Goal: Task Accomplishment & Management: Use online tool/utility

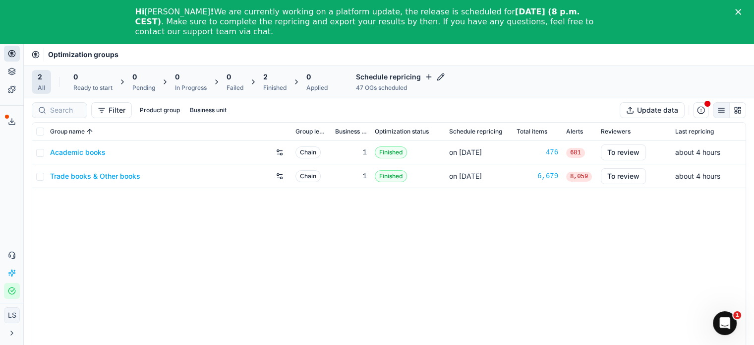
click at [741, 11] on icon "Close" at bounding box center [738, 12] width 6 height 6
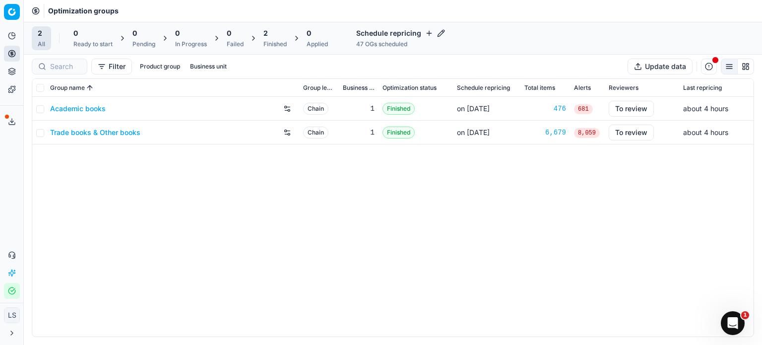
click at [14, 16] on html "Pricing platform Analytics Pricing Product portfolio Templates Export service 0…" at bounding box center [381, 172] width 762 height 345
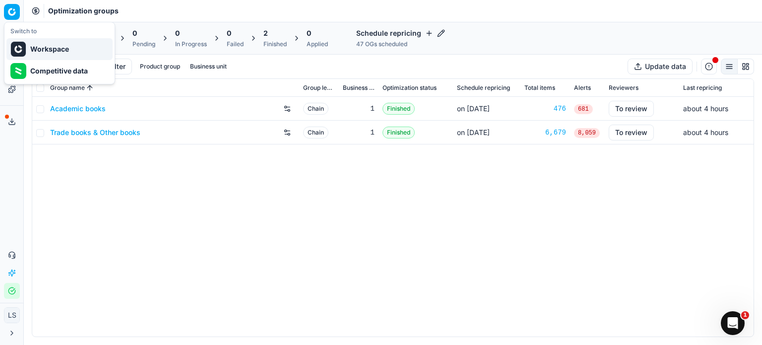
click at [62, 48] on div "Workspace" at bounding box center [59, 49] width 106 height 22
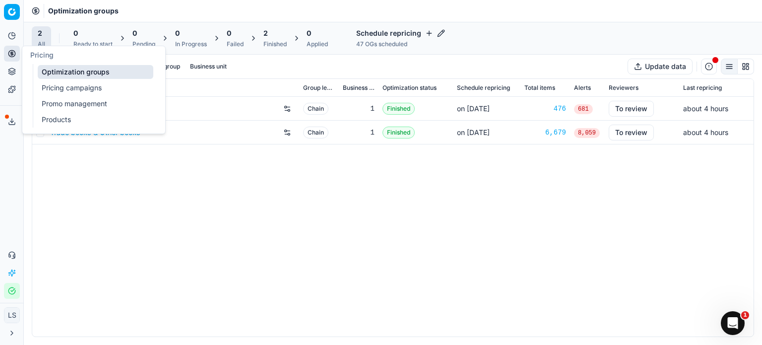
click at [10, 35] on icon at bounding box center [12, 36] width 8 height 8
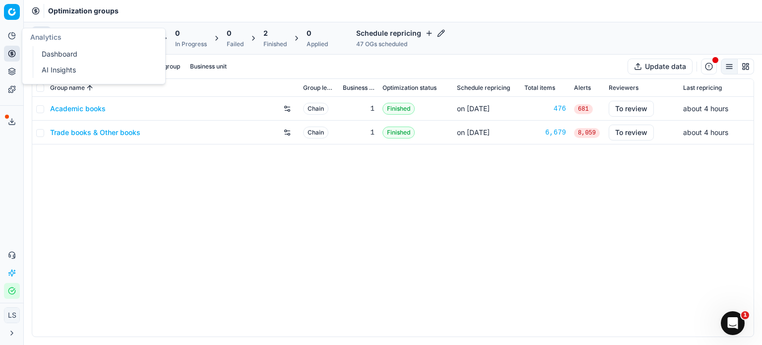
click at [64, 60] on link "Dashboard" at bounding box center [96, 54] width 116 height 14
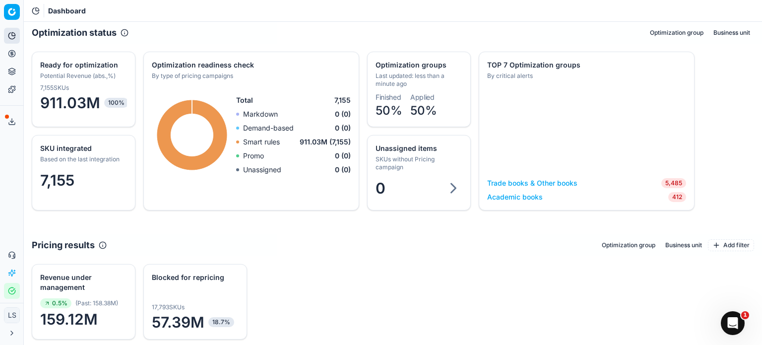
click at [88, 80] on div "Ready for optimization Potential Revenue (abs.,%)" at bounding box center [83, 68] width 103 height 32
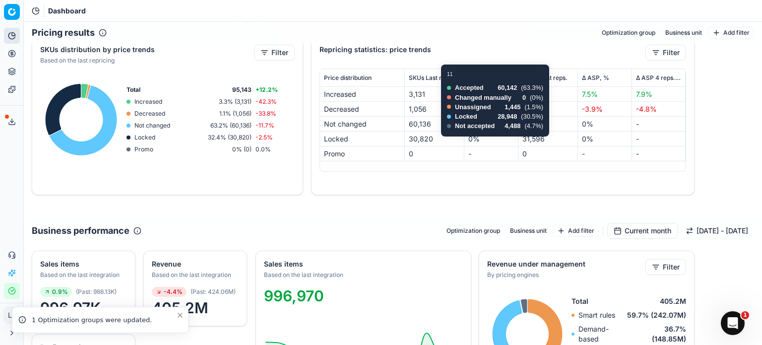
scroll to position [645, 0]
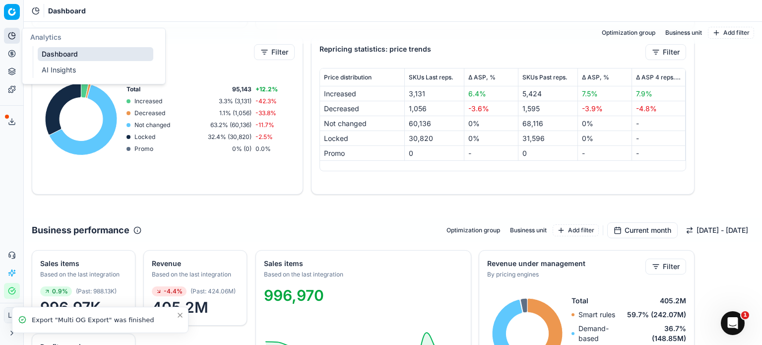
click at [16, 31] on button "Analytics" at bounding box center [12, 36] width 16 height 16
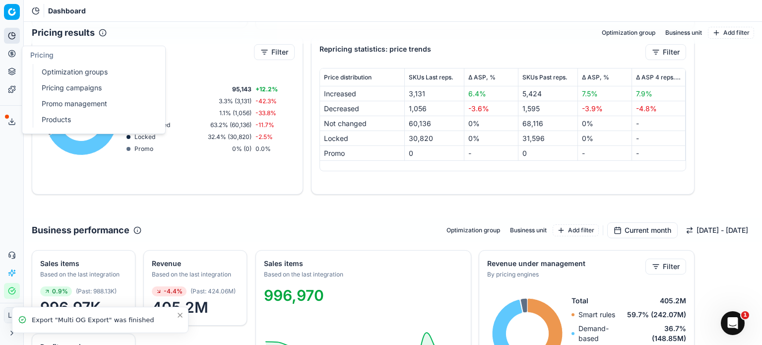
click at [84, 73] on link "Optimization groups" at bounding box center [96, 72] width 116 height 14
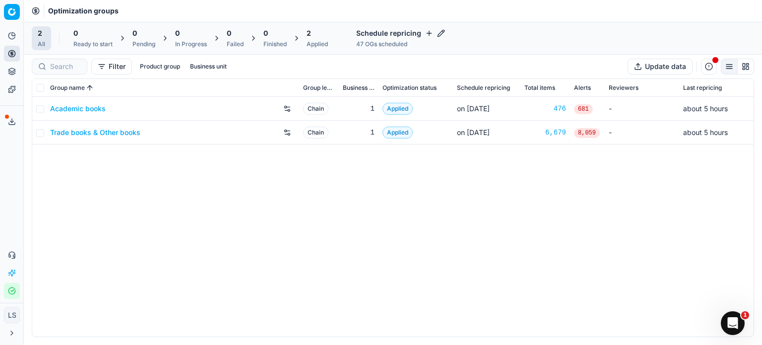
click at [95, 106] on link "Academic books" at bounding box center [78, 109] width 56 height 10
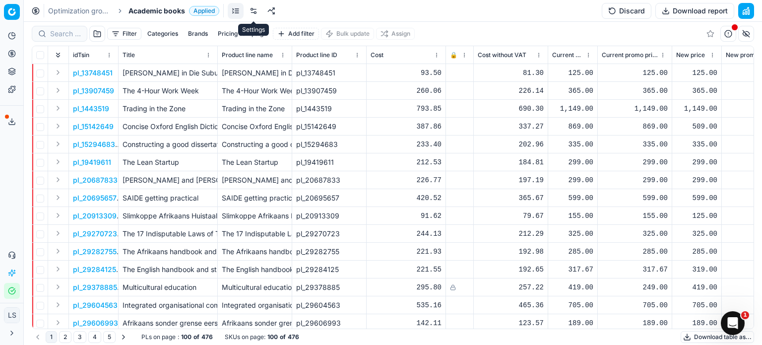
click at [255, 10] on link at bounding box center [253, 11] width 16 height 16
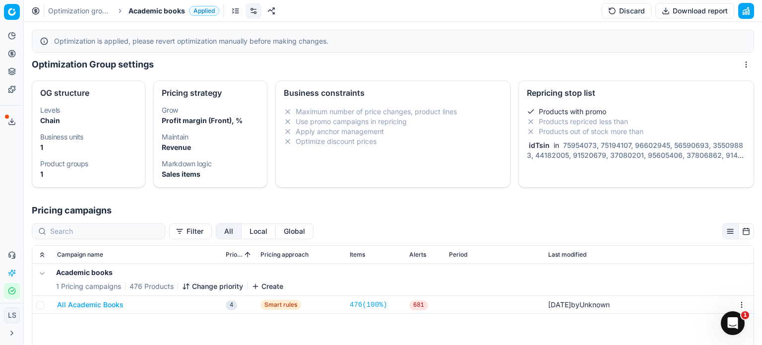
click at [103, 301] on button "All Academic Books" at bounding box center [90, 304] width 66 height 10
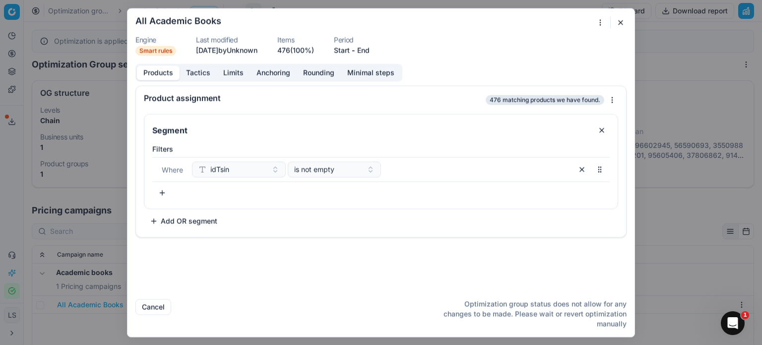
click at [619, 25] on button "button" at bounding box center [620, 22] width 12 height 12
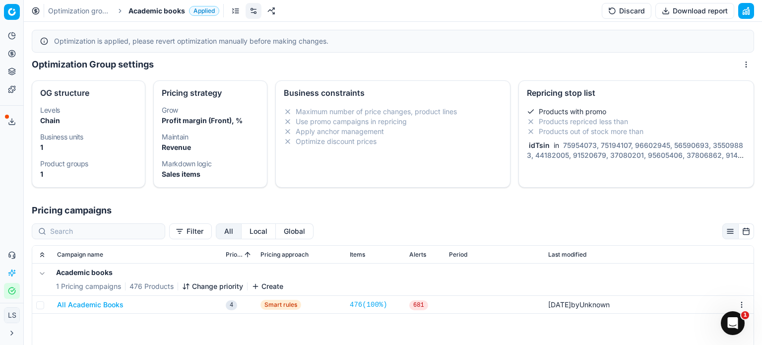
click at [572, 89] on div "Repricing stop list" at bounding box center [636, 93] width 219 height 8
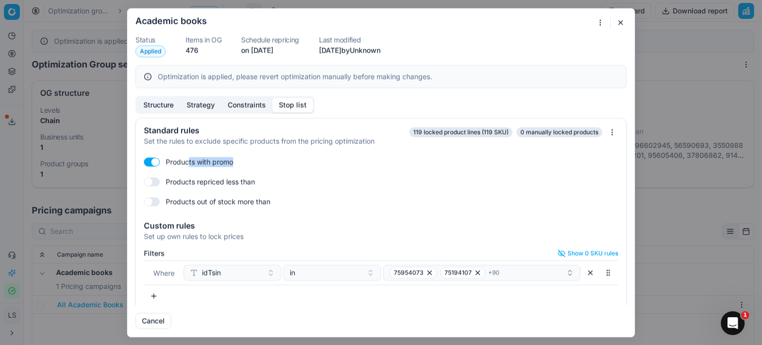
drag, startPoint x: 189, startPoint y: 160, endPoint x: 239, endPoint y: 162, distance: 49.1
click at [238, 162] on div "Products with promo" at bounding box center [381, 162] width 474 height 16
click at [240, 162] on div "Products with promo" at bounding box center [381, 162] width 474 height 16
drag, startPoint x: 273, startPoint y: 143, endPoint x: 419, endPoint y: 147, distance: 145.8
click at [419, 147] on div "Standard rules Set the rules to exclude specific products from the pricing opti…" at bounding box center [381, 134] width 490 height 32
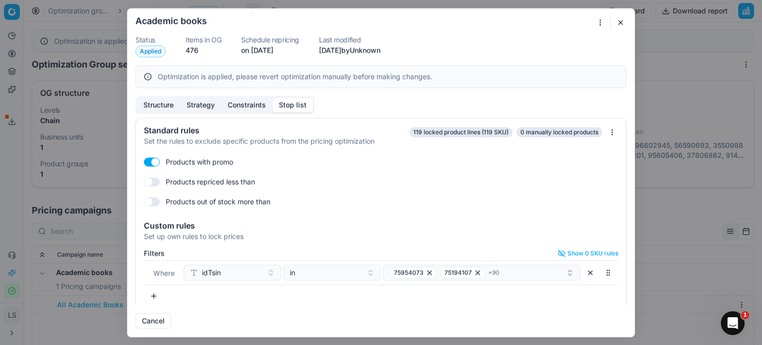
click at [320, 158] on div "Products with promo" at bounding box center [381, 162] width 474 height 16
click at [621, 19] on button "button" at bounding box center [620, 22] width 12 height 12
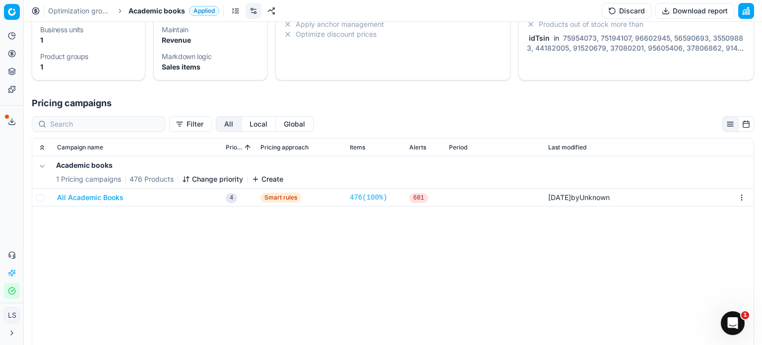
scroll to position [179, 0]
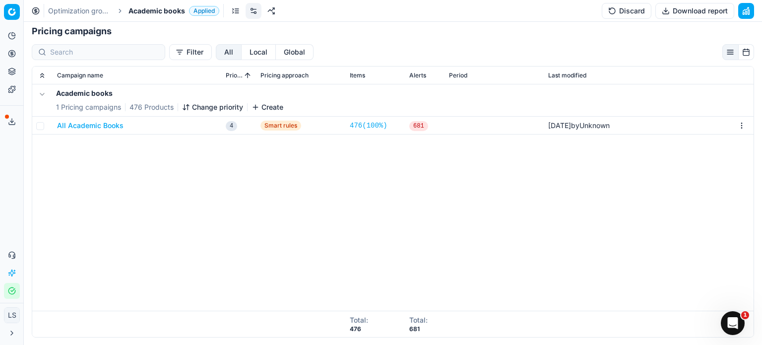
click at [105, 123] on button "All Academic Books" at bounding box center [90, 125] width 66 height 10
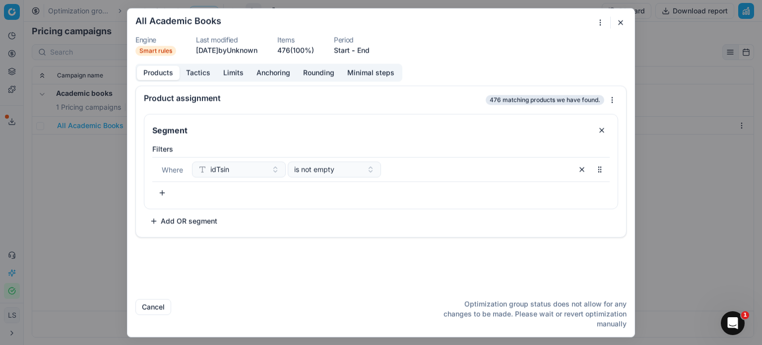
click at [193, 77] on button "Tactics" at bounding box center [198, 72] width 37 height 14
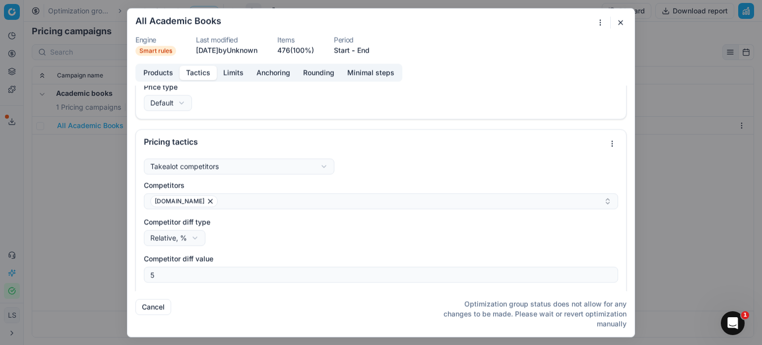
scroll to position [0, 0]
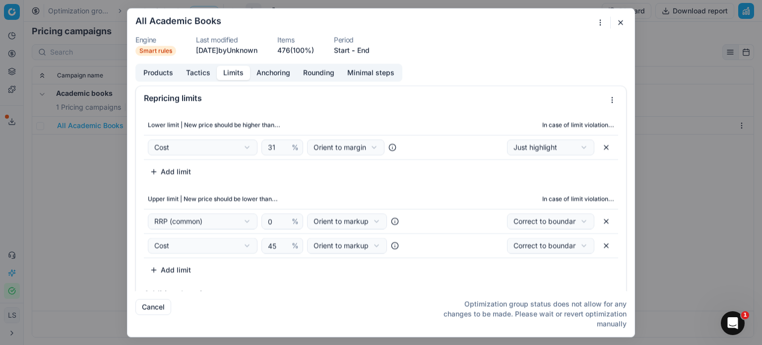
click at [227, 69] on button "Limits" at bounding box center [233, 72] width 33 height 14
click at [270, 79] on button "Anchoring" at bounding box center [273, 72] width 47 height 14
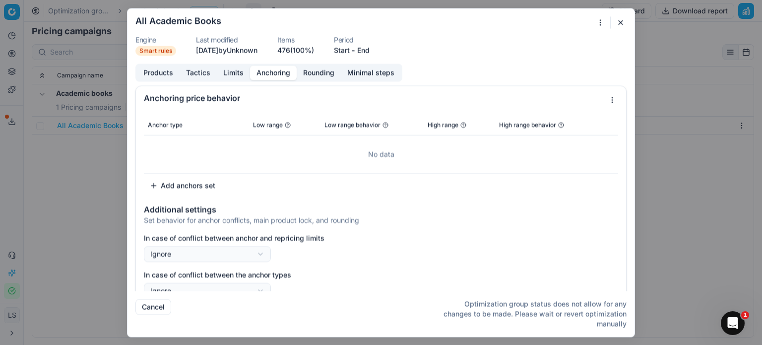
click at [307, 69] on button "Rounding" at bounding box center [319, 72] width 44 height 14
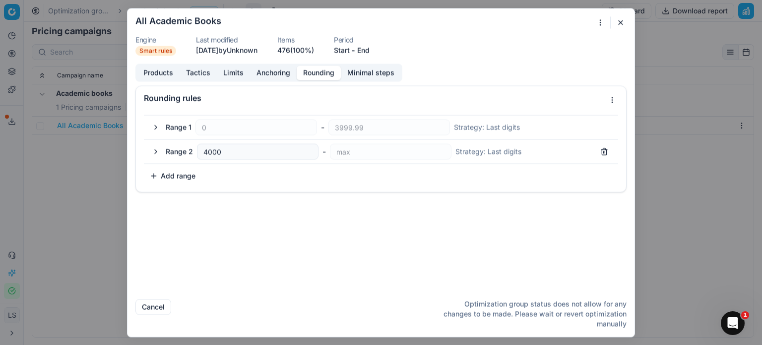
click at [383, 65] on button "Minimal steps" at bounding box center [371, 72] width 60 height 14
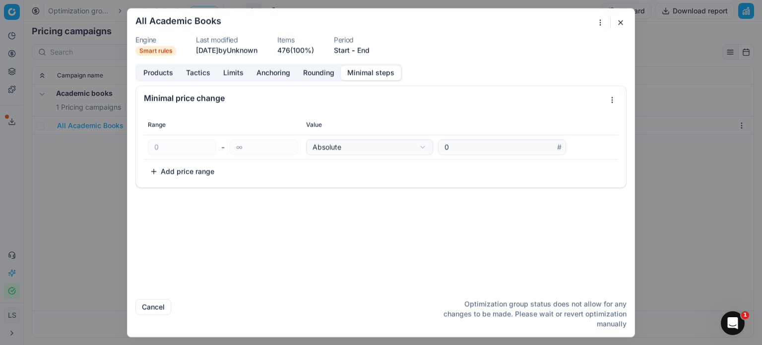
click at [172, 81] on div "Products Tactics Limits Anchoring Rounding Minimal steps" at bounding box center [268, 72] width 267 height 18
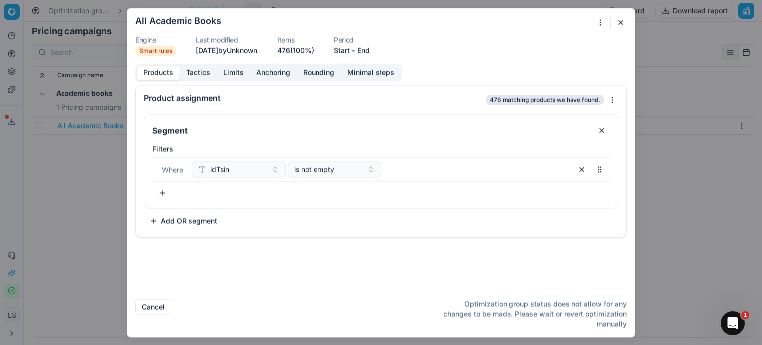
click at [162, 69] on button "Products" at bounding box center [158, 72] width 43 height 14
click at [620, 21] on button "button" at bounding box center [620, 22] width 12 height 12
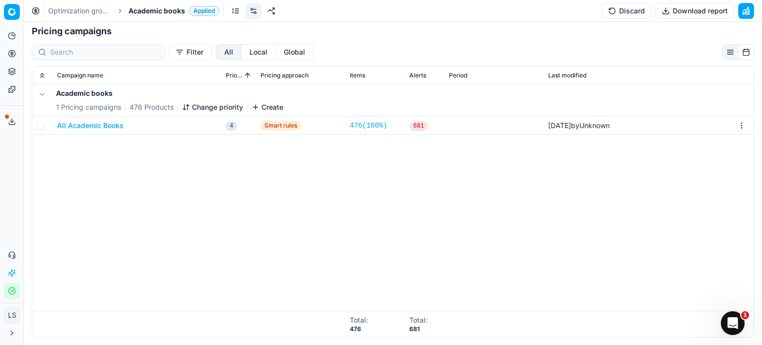
click at [234, 127] on span "4" at bounding box center [231, 126] width 11 height 10
click at [364, 122] on link "476 ( 100% )" at bounding box center [369, 125] width 38 height 10
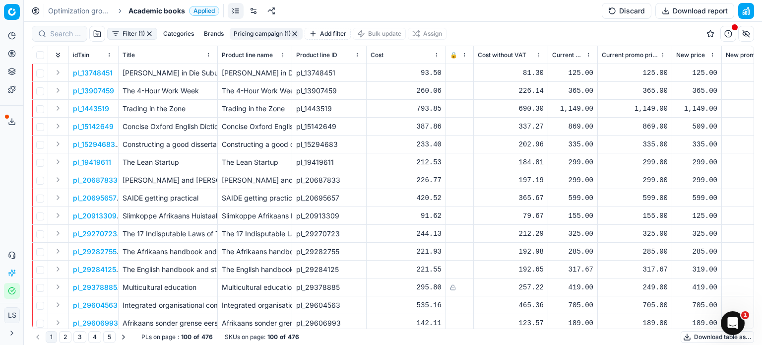
click at [65, 17] on div "Optimization groups Academic books Applied Discard Download report" at bounding box center [393, 11] width 738 height 22
click at [67, 9] on link "Optimization groups" at bounding box center [79, 11] width 63 height 10
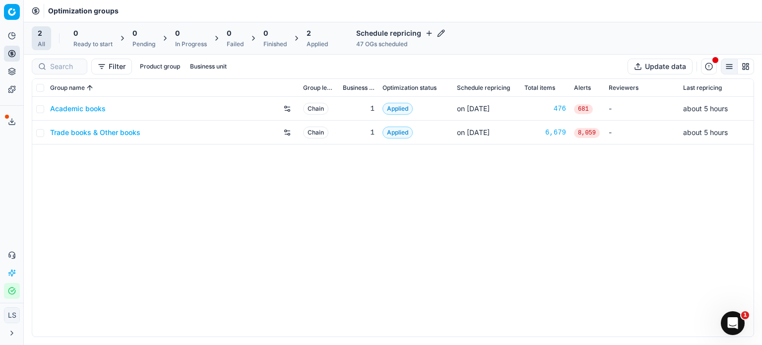
click at [81, 132] on link "Trade books & Other books" at bounding box center [95, 132] width 90 height 10
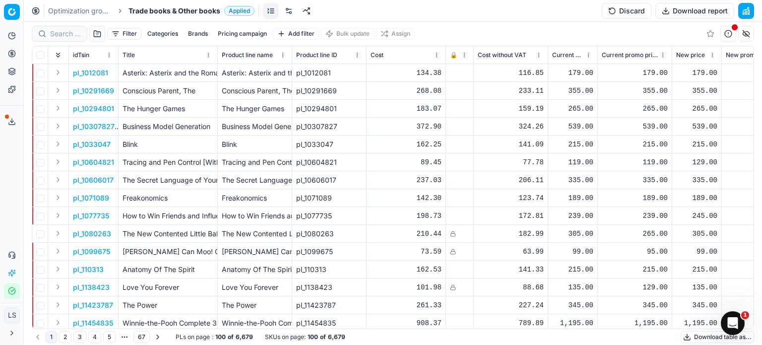
click at [247, 30] on button "Pricing campaign" at bounding box center [242, 34] width 57 height 12
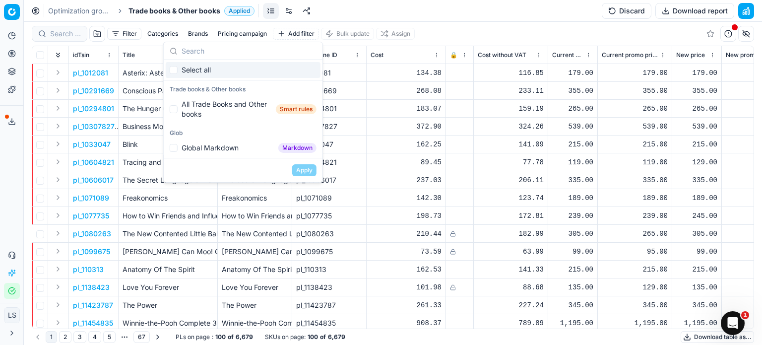
click at [446, 11] on div "Optimization groups Trade books & Other books Applied Discard Download report" at bounding box center [393, 11] width 738 height 22
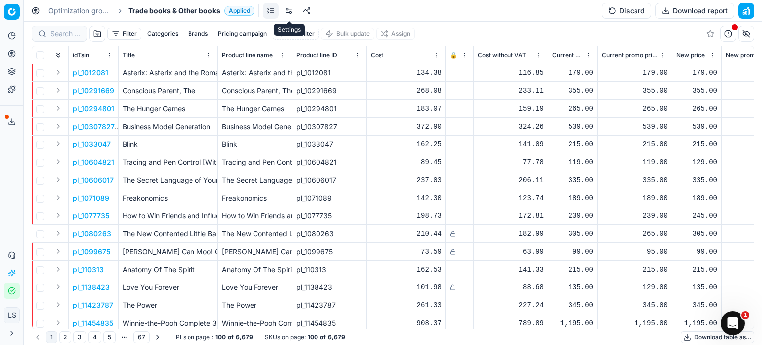
click at [288, 8] on link at bounding box center [289, 11] width 16 height 16
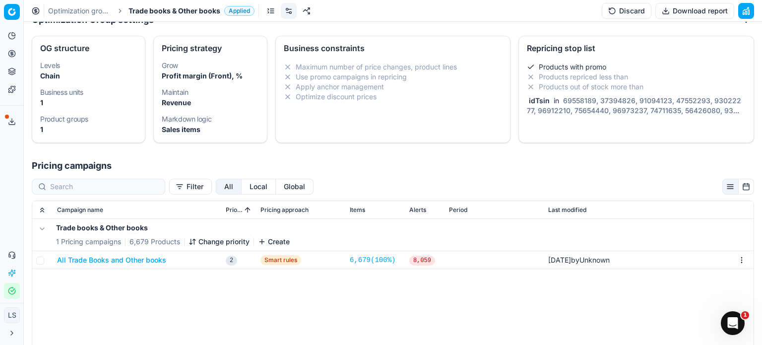
scroll to position [149, 0]
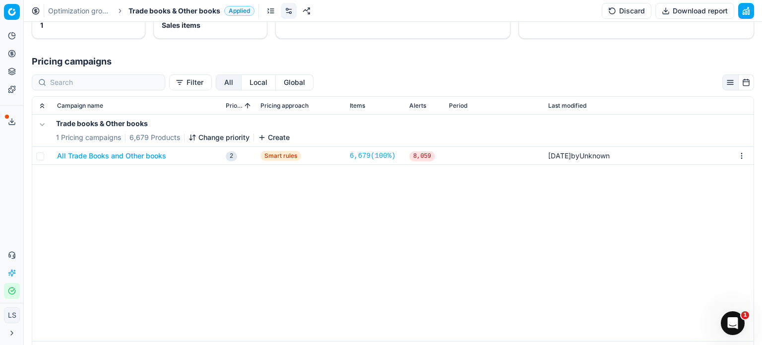
click at [121, 158] on button "All Trade Books and Other books" at bounding box center [111, 156] width 109 height 10
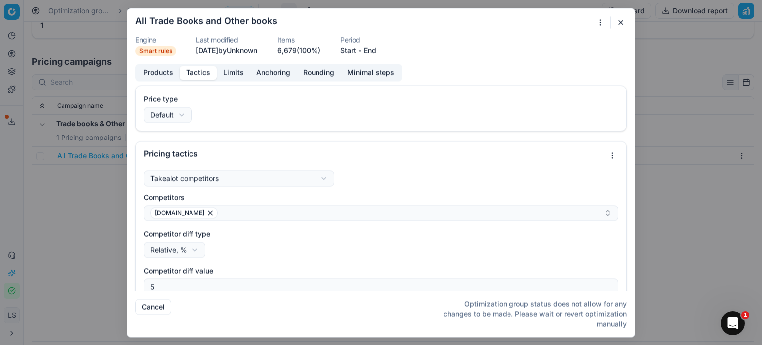
click at [199, 69] on button "Tactics" at bounding box center [198, 72] width 37 height 14
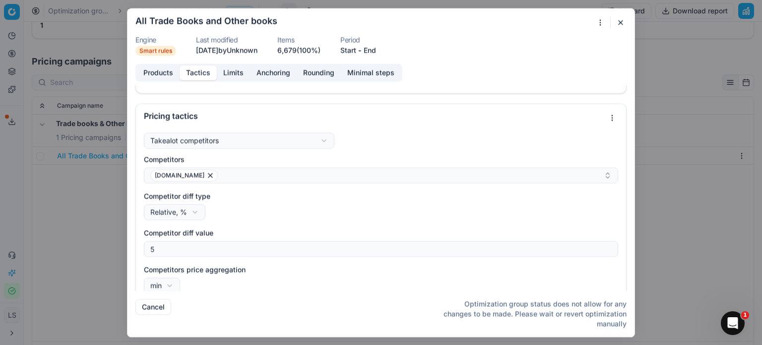
scroll to position [0, 0]
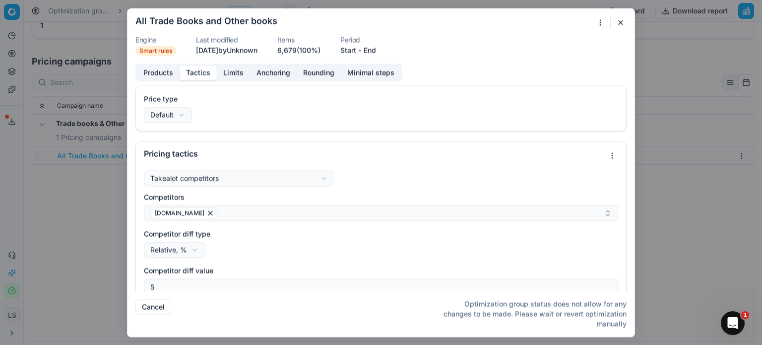
click at [229, 57] on form "We are saving PC settings. Please wait, it should take a few minutes All Trade …" at bounding box center [380, 172] width 507 height 328
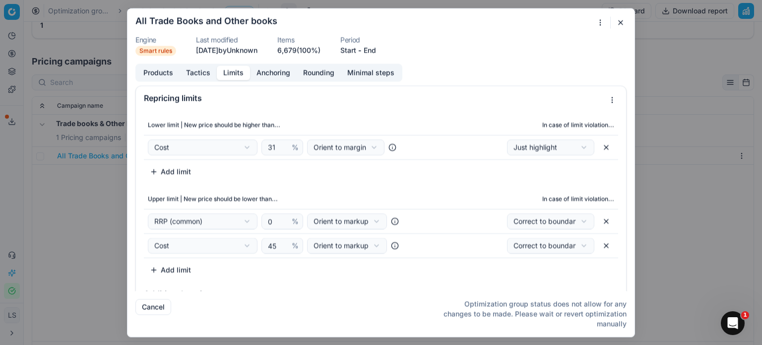
click at [229, 67] on button "Limits" at bounding box center [233, 72] width 33 height 14
click at [276, 70] on button "Anchoring" at bounding box center [273, 72] width 47 height 14
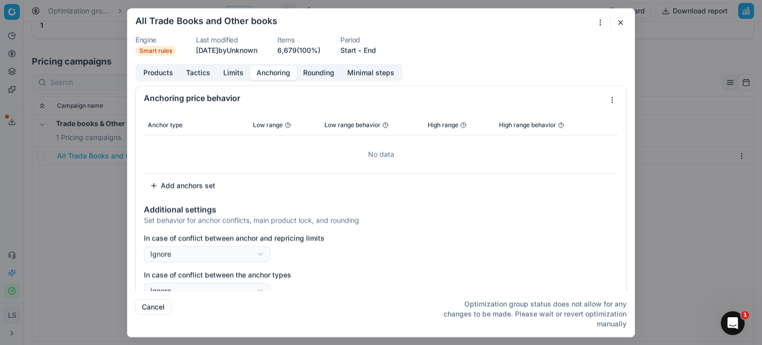
click at [624, 23] on button "button" at bounding box center [620, 22] width 12 height 12
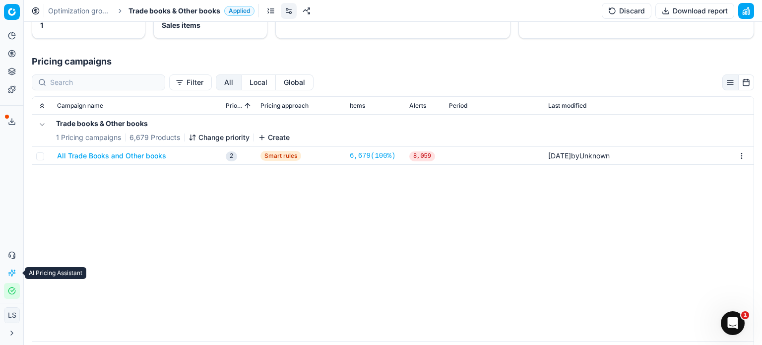
click at [8, 273] on icon at bounding box center [12, 273] width 8 height 8
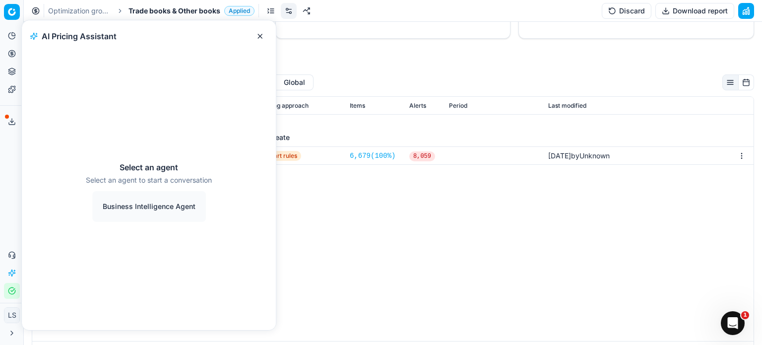
click at [164, 207] on button "Business Intelligence Agent" at bounding box center [149, 206] width 114 height 31
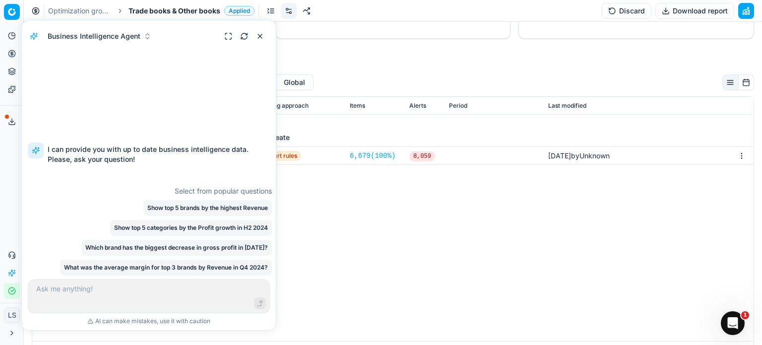
click at [177, 226] on div "Show top 5 categories by the Profit growth in H2 2024" at bounding box center [191, 228] width 162 height 16
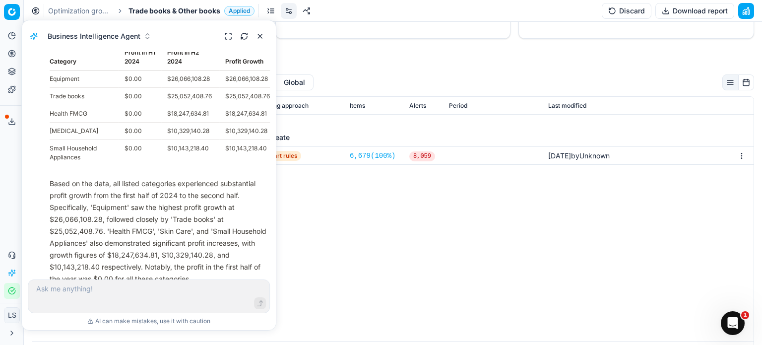
scroll to position [146, 0]
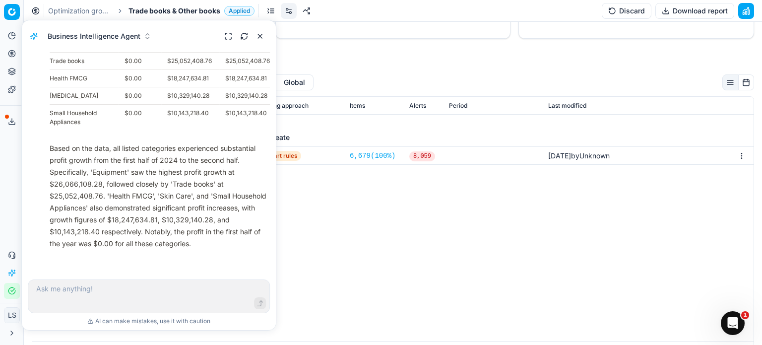
click at [260, 35] on button "button" at bounding box center [260, 36] width 16 height 16
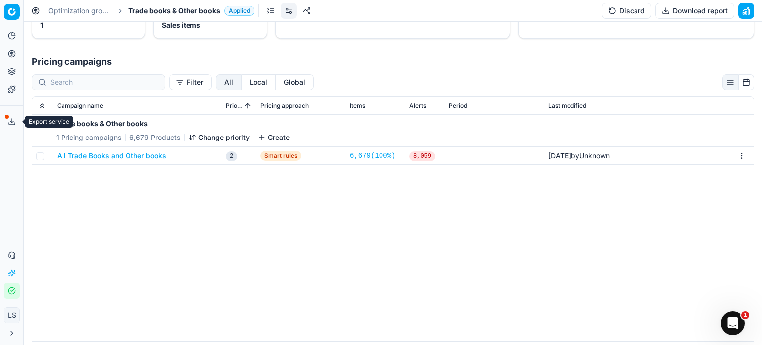
click at [11, 115] on button "Export service" at bounding box center [12, 122] width 16 height 16
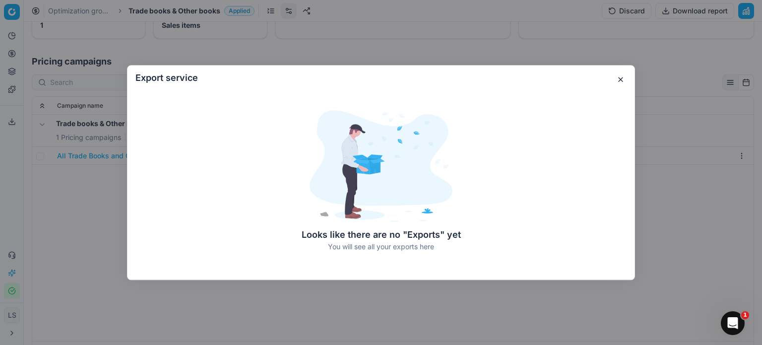
click at [619, 82] on button "button" at bounding box center [620, 79] width 12 height 12
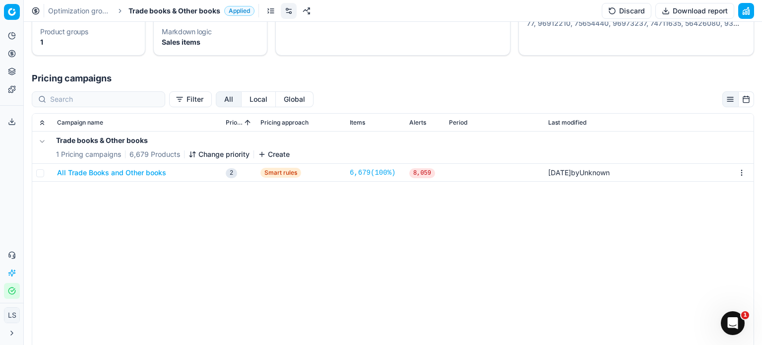
scroll to position [149, 0]
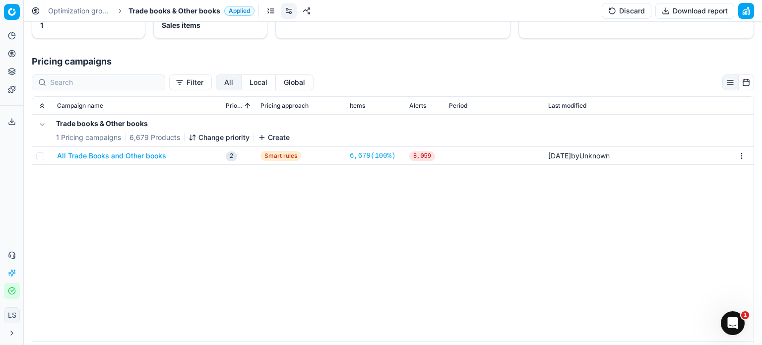
click at [278, 159] on span "Smart rules" at bounding box center [280, 156] width 41 height 10
click at [278, 157] on span "Smart rules" at bounding box center [280, 156] width 41 height 10
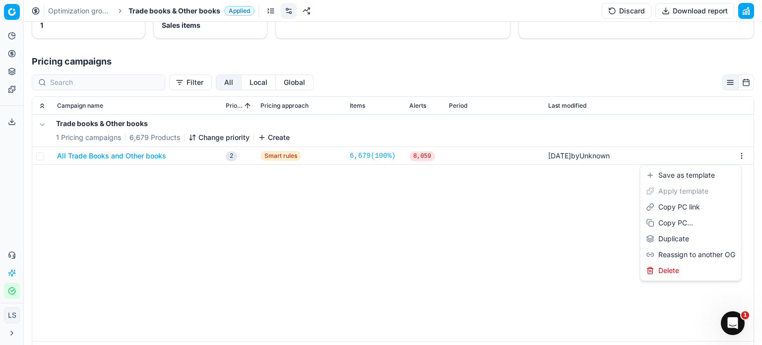
click at [736, 150] on html "Pricing platform Analytics Pricing Product portfolio Templates Export service 0…" at bounding box center [381, 172] width 762 height 345
click at [123, 157] on html "Pricing platform Analytics Pricing Product portfolio Templates Export service 0…" at bounding box center [381, 172] width 762 height 345
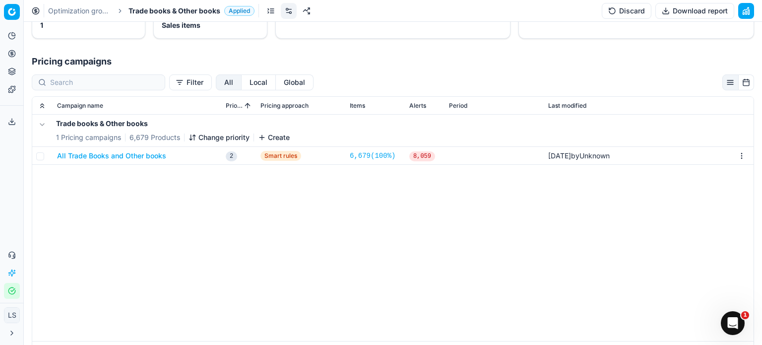
click at [141, 157] on button "All Trade Books and Other books" at bounding box center [111, 156] width 109 height 10
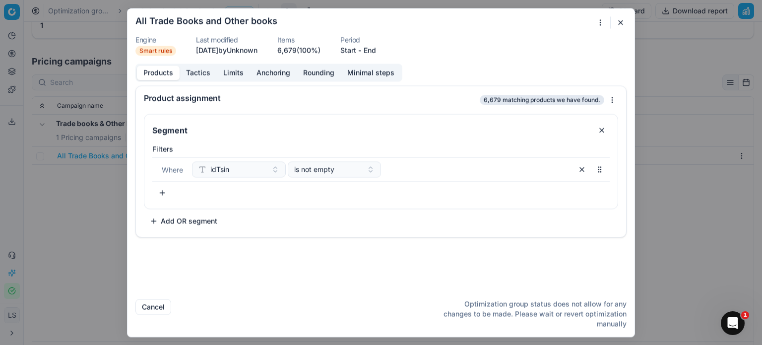
click at [206, 70] on button "Tactics" at bounding box center [198, 72] width 37 height 14
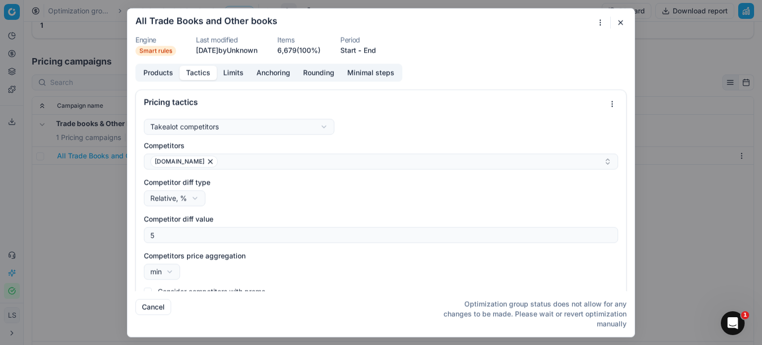
scroll to position [0, 0]
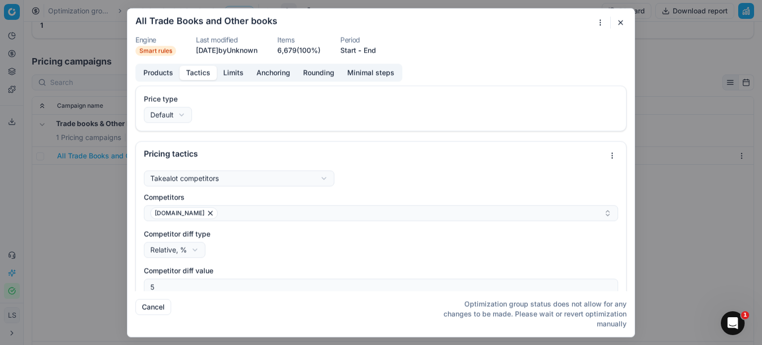
click at [226, 75] on button "Limits" at bounding box center [233, 72] width 33 height 14
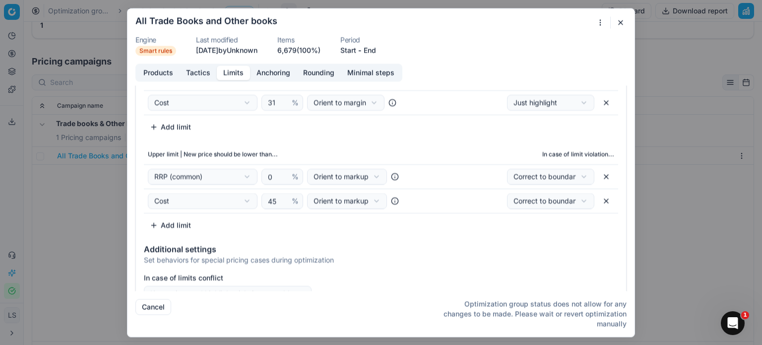
scroll to position [63, 0]
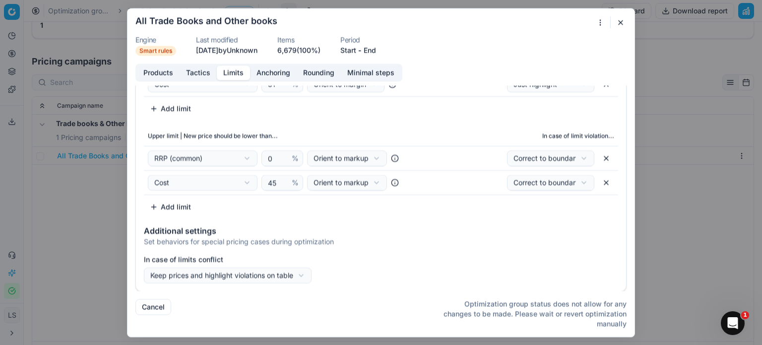
click at [192, 72] on button "Tactics" at bounding box center [198, 72] width 37 height 14
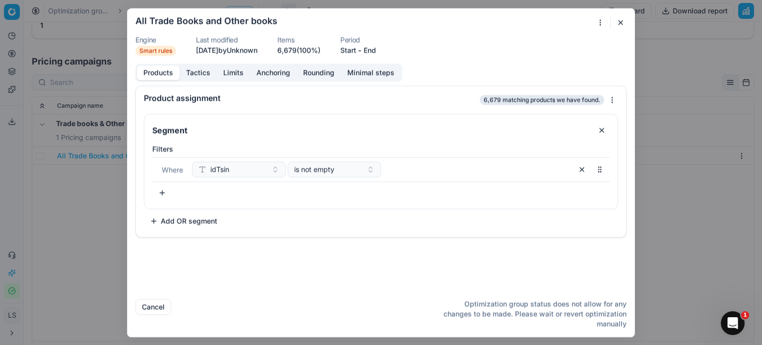
click at [165, 78] on button "Products" at bounding box center [158, 72] width 43 height 14
click at [524, 103] on span "6,679 matching products we have found." at bounding box center [541, 100] width 124 height 10
click at [609, 100] on div "We are saving PC settings. Please wait, it should take a few minutes All Trade …" at bounding box center [381, 172] width 762 height 345
click at [392, 108] on div "We are saving PC settings. Please wait, it should take a few minutes All Trade …" at bounding box center [381, 172] width 762 height 345
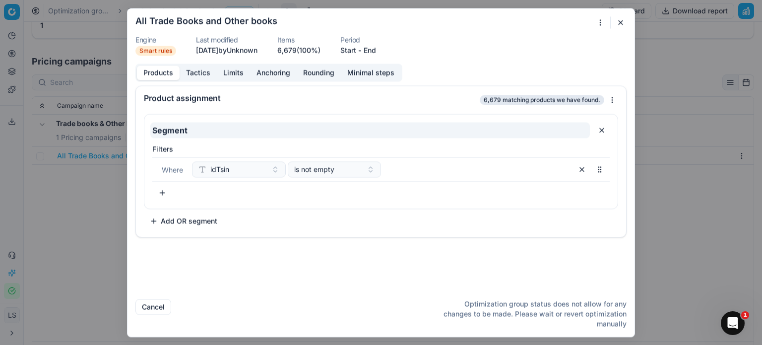
click at [434, 136] on input "Segment" at bounding box center [369, 130] width 439 height 16
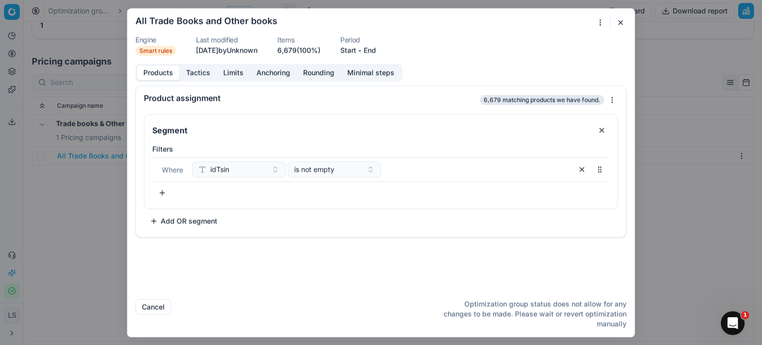
click at [601, 23] on div "We are saving PC settings. Please wait, it should take a few minutes All Trade …" at bounding box center [381, 172] width 762 height 345
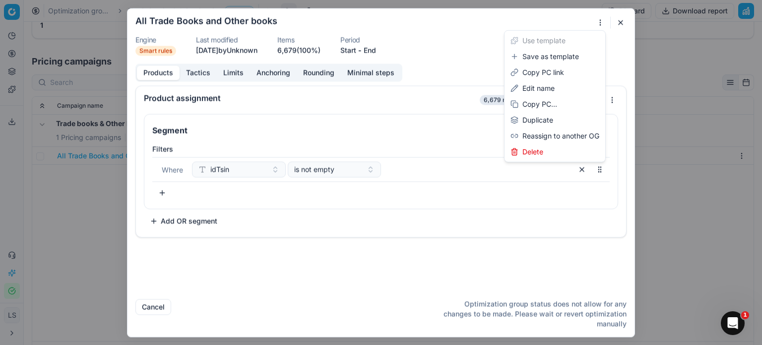
click at [446, 45] on div "We are saving PC settings. Please wait, it should take a few minutes All Trade …" at bounding box center [381, 172] width 762 height 345
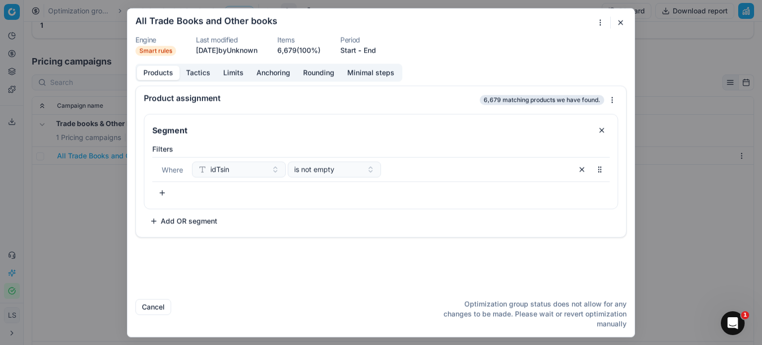
click at [216, 75] on div "Products Tactics Limits Anchoring Rounding Minimal steps" at bounding box center [268, 72] width 267 height 18
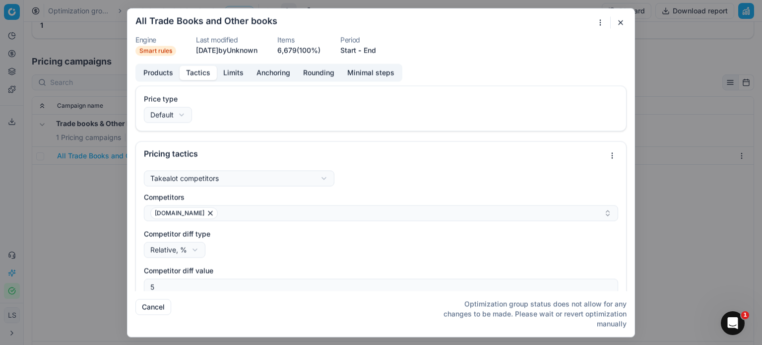
click at [238, 74] on button "Limits" at bounding box center [233, 72] width 33 height 14
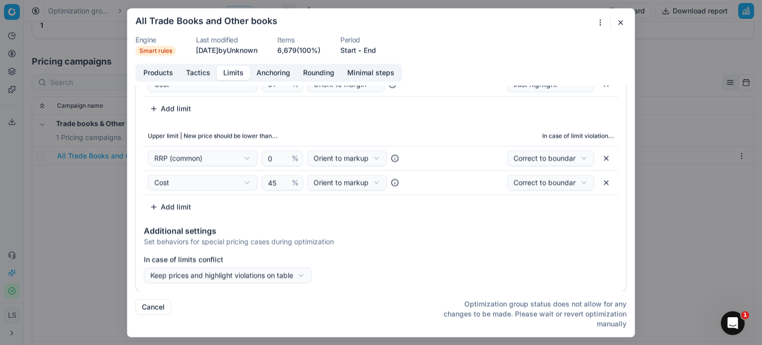
click at [192, 77] on button "Tactics" at bounding box center [198, 72] width 37 height 14
click at [226, 74] on button "Limits" at bounding box center [233, 72] width 33 height 14
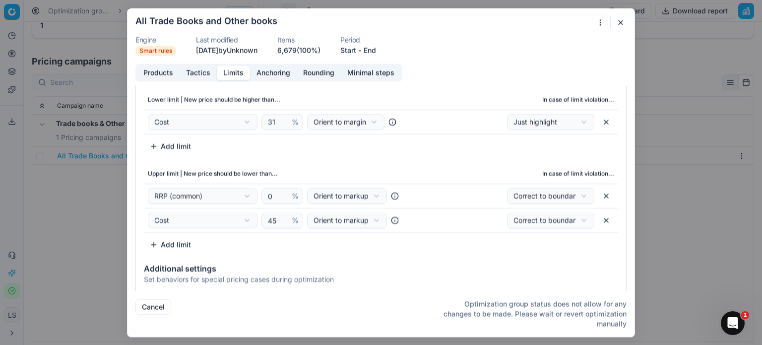
scroll to position [0, 0]
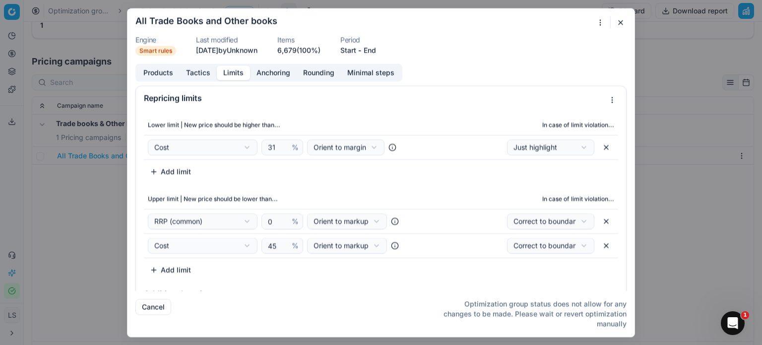
click at [292, 74] on button "Anchoring" at bounding box center [273, 72] width 47 height 14
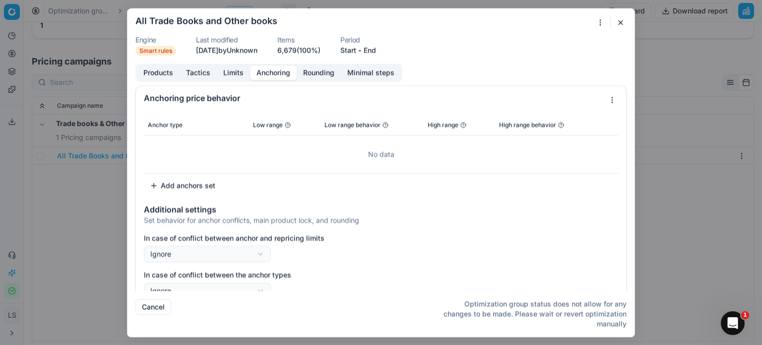
click at [321, 81] on div "Products Tactics Limits Anchoring Rounding Minimal steps" at bounding box center [268, 72] width 267 height 18
click at [325, 69] on button "Rounding" at bounding box center [319, 72] width 44 height 14
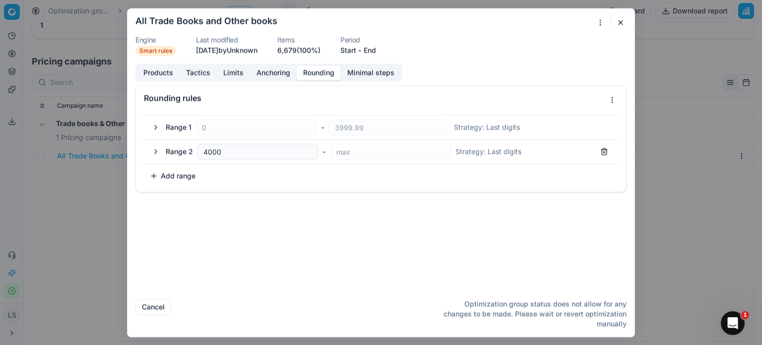
click at [361, 74] on button "Minimal steps" at bounding box center [371, 72] width 60 height 14
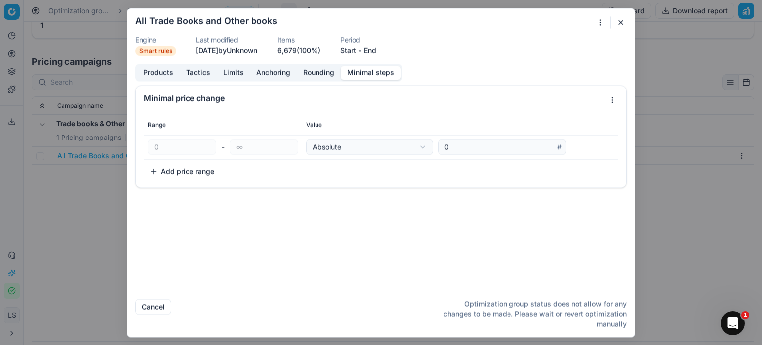
click at [246, 82] on div "Products Tactics Limits Anchoring Rounding Minimal steps Minimal price change R…" at bounding box center [380, 176] width 507 height 227
click at [201, 73] on button "Tactics" at bounding box center [198, 72] width 37 height 14
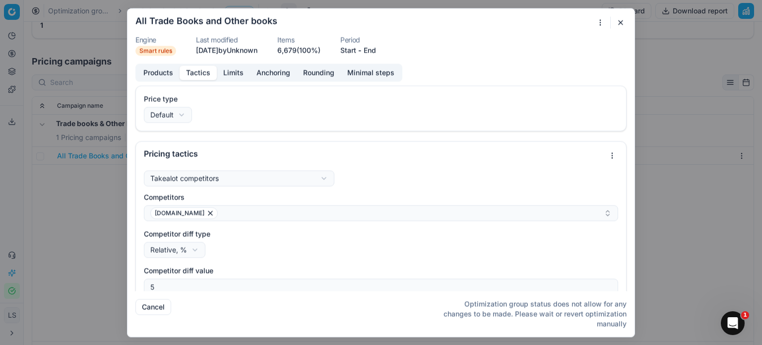
click at [228, 71] on button "Limits" at bounding box center [233, 72] width 33 height 14
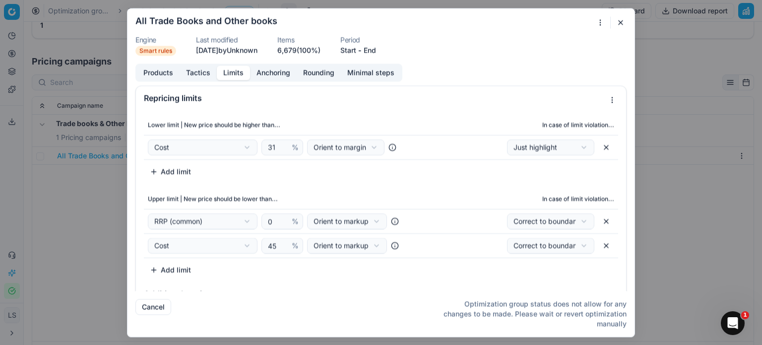
click at [202, 69] on button "Tactics" at bounding box center [198, 72] width 37 height 14
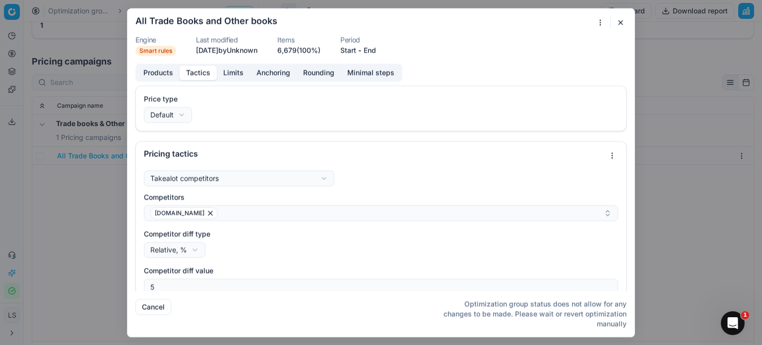
click at [619, 26] on button "button" at bounding box center [620, 22] width 12 height 12
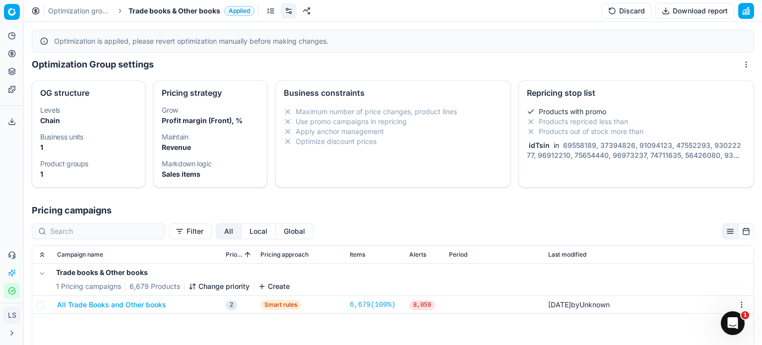
click at [752, 11] on button "button" at bounding box center [746, 11] width 16 height 16
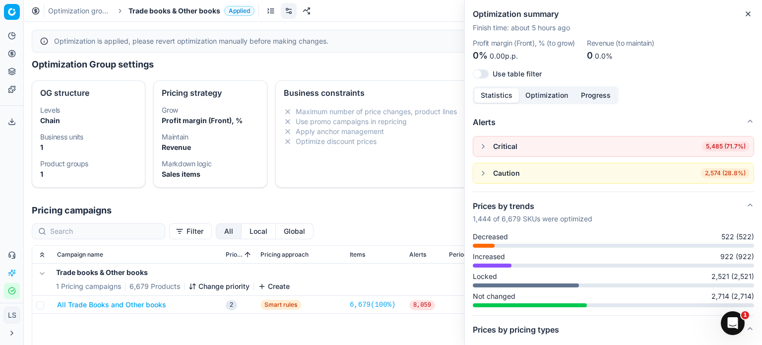
click at [487, 151] on button "button" at bounding box center [483, 146] width 12 height 12
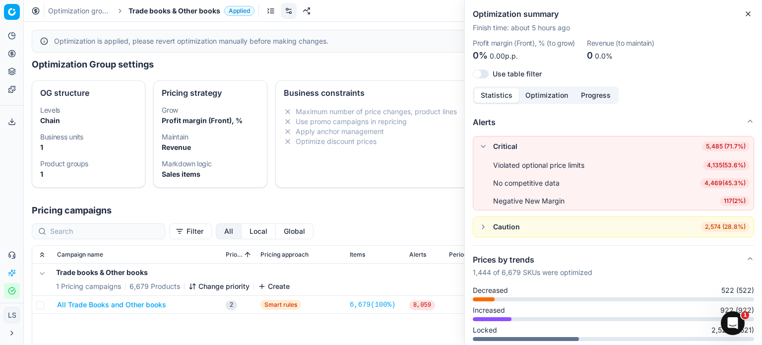
click at [71, 11] on link "Optimization groups" at bounding box center [79, 11] width 63 height 10
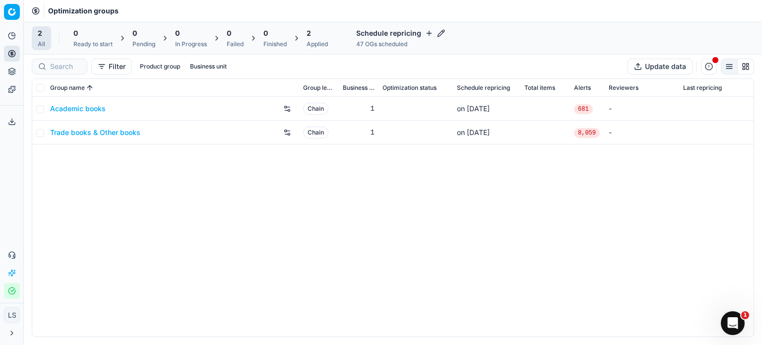
click at [79, 107] on link "Academic books" at bounding box center [78, 109] width 56 height 10
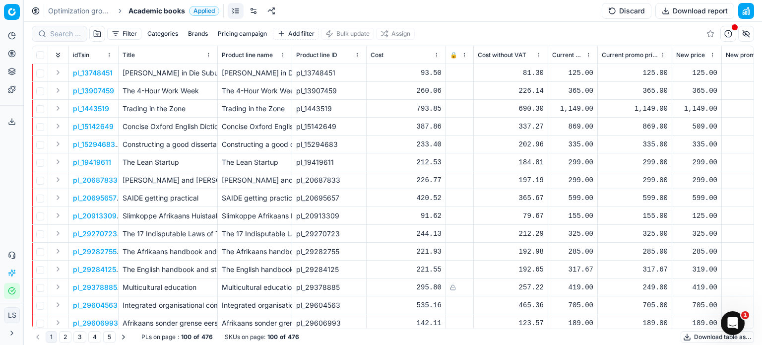
click at [744, 7] on button "button" at bounding box center [746, 11] width 16 height 16
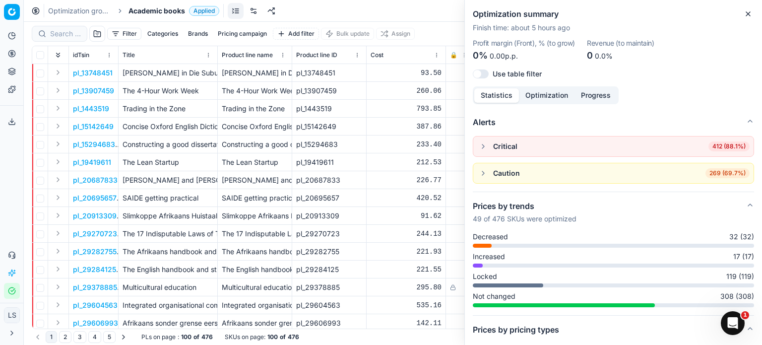
click at [482, 148] on button "button" at bounding box center [483, 146] width 12 height 12
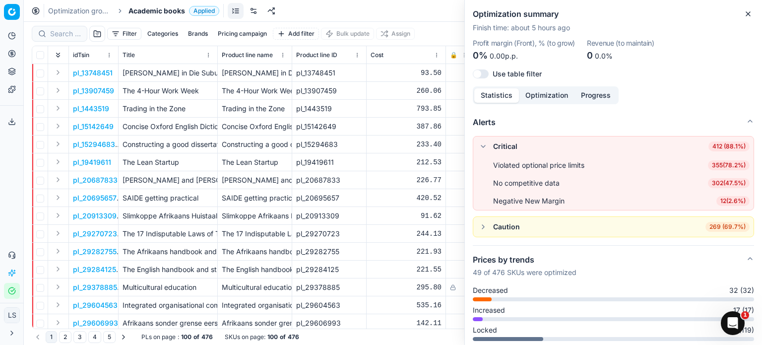
click at [530, 202] on div "Negative New Margin" at bounding box center [528, 201] width 71 height 10
click at [716, 200] on span "12 ( 2.6% )" at bounding box center [732, 201] width 33 height 10
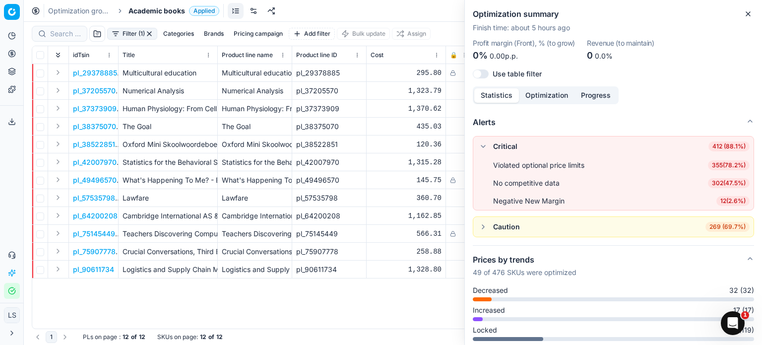
click at [386, 76] on div "295.80" at bounding box center [405, 73] width 71 height 10
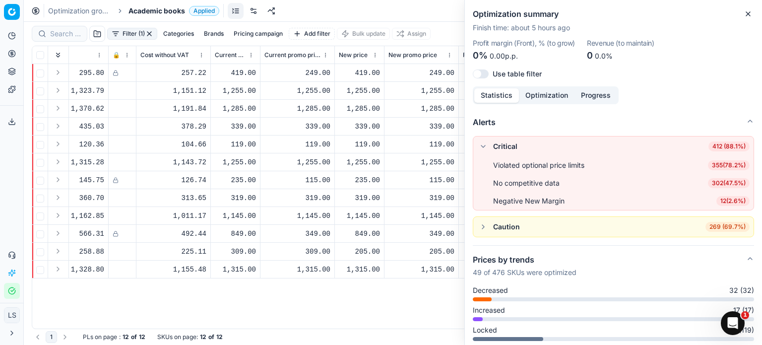
click at [502, 141] on div "Critical" at bounding box center [505, 146] width 24 height 10
click at [485, 147] on button "button" at bounding box center [483, 146] width 12 height 12
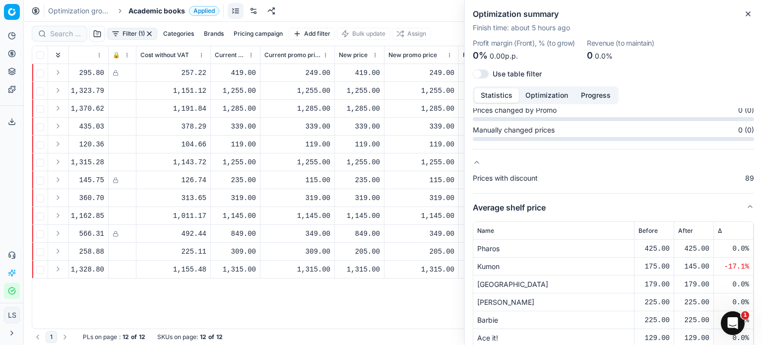
click at [514, 177] on span "Prices with discount" at bounding box center [505, 178] width 65 height 10
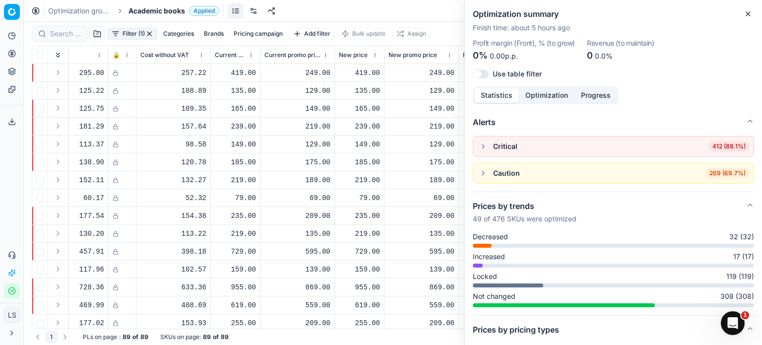
click at [490, 146] on div "Critical 412 (88.1%)" at bounding box center [613, 146] width 272 height 12
click at [478, 148] on button "button" at bounding box center [483, 146] width 12 height 12
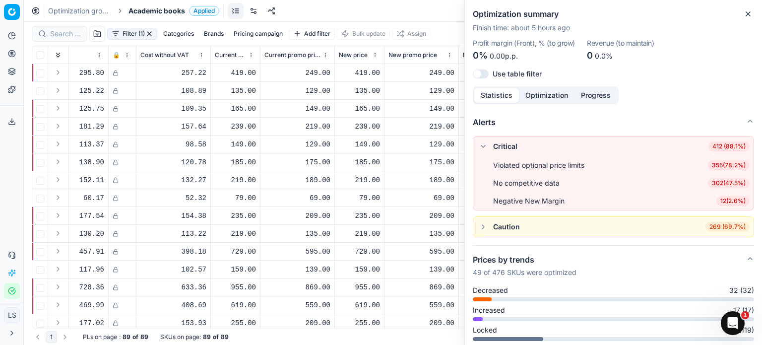
click at [479, 144] on button "button" at bounding box center [483, 146] width 12 height 12
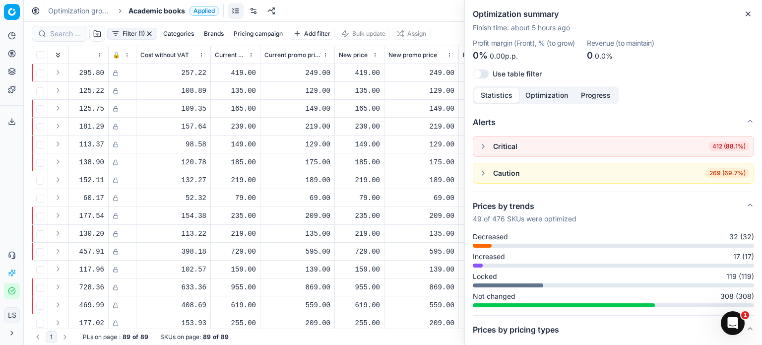
click at [553, 104] on div "Statistics Optimization Progress" at bounding box center [546, 95] width 146 height 18
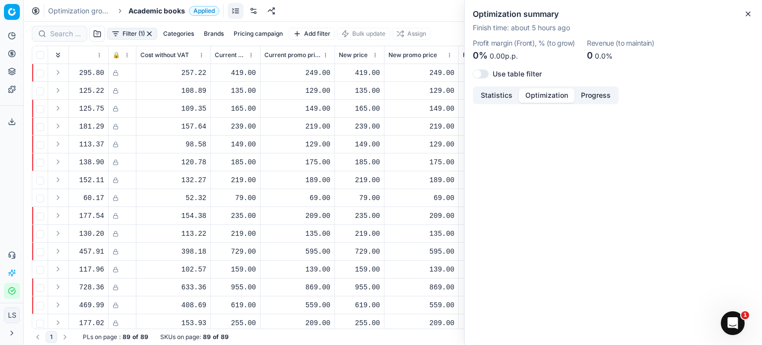
click at [552, 98] on button "Optimization" at bounding box center [547, 95] width 56 height 14
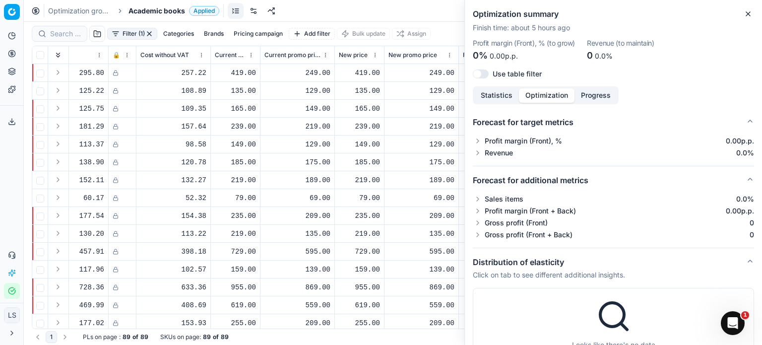
click at [582, 99] on button "Progress" at bounding box center [595, 95] width 43 height 14
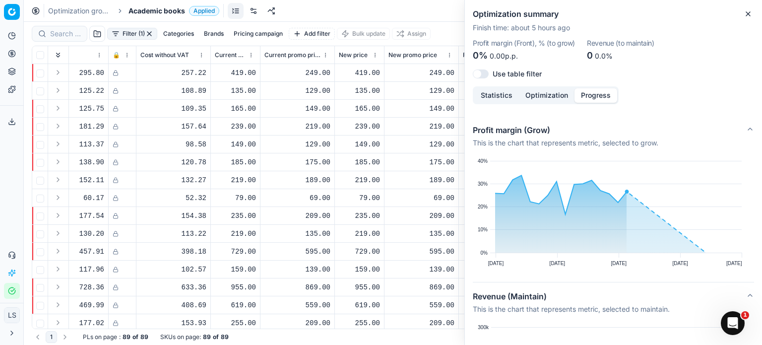
click at [507, 95] on button "Statistics" at bounding box center [496, 95] width 45 height 14
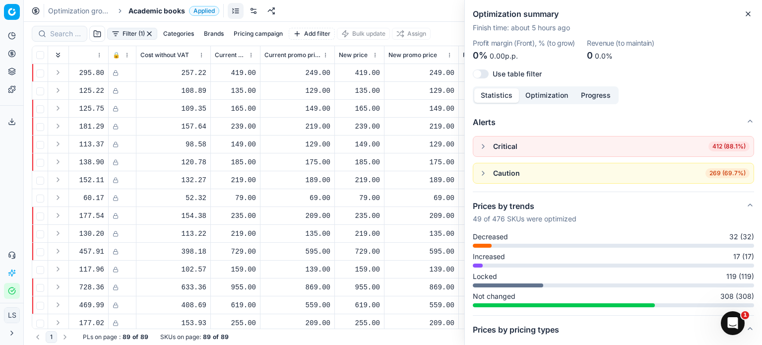
click at [480, 145] on button "button" at bounding box center [483, 146] width 12 height 12
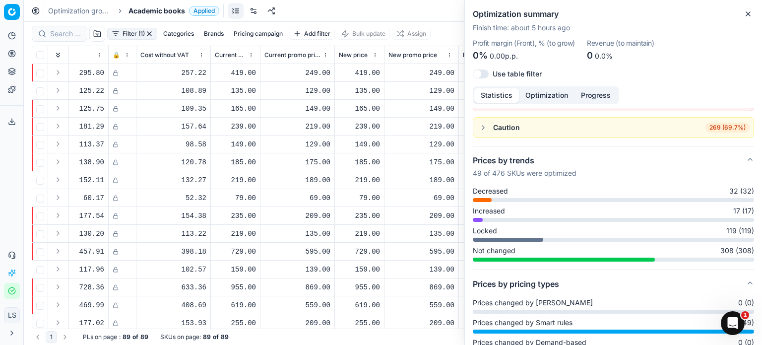
scroll to position [50, 0]
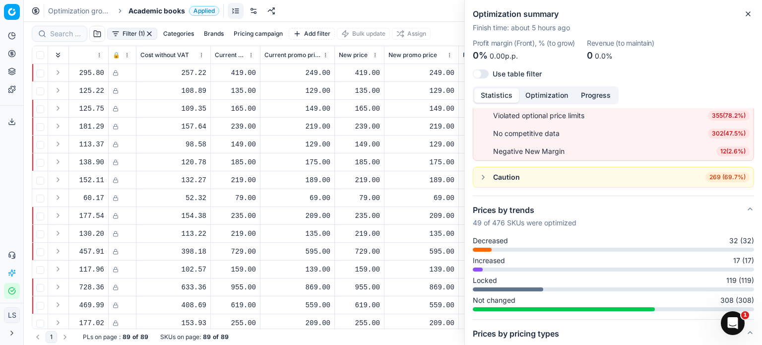
click at [546, 151] on div "Negative New Margin" at bounding box center [528, 151] width 71 height 10
click at [509, 149] on div "Negative New Margin" at bounding box center [528, 151] width 71 height 10
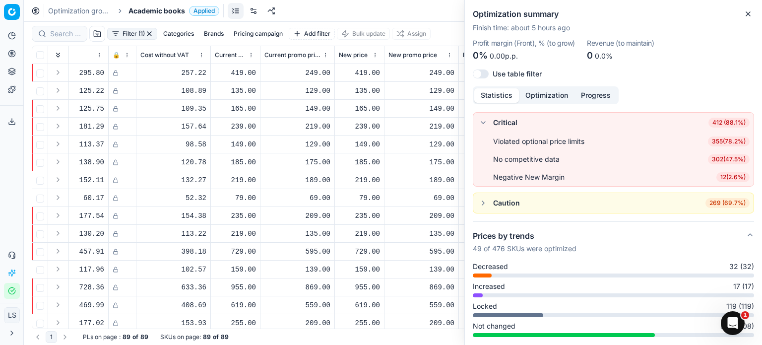
scroll to position [0, 0]
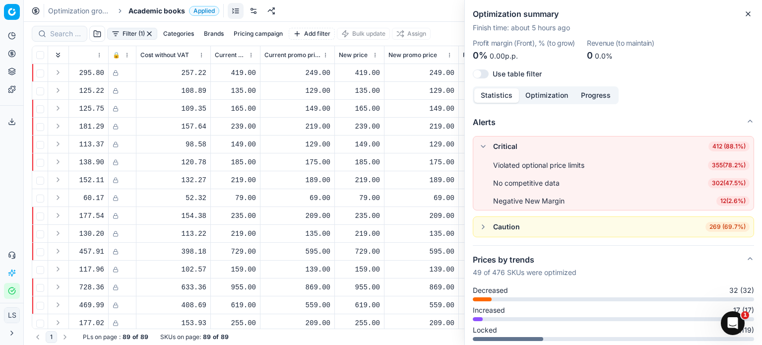
click at [716, 204] on span "12 ( 2.6% )" at bounding box center [732, 201] width 33 height 10
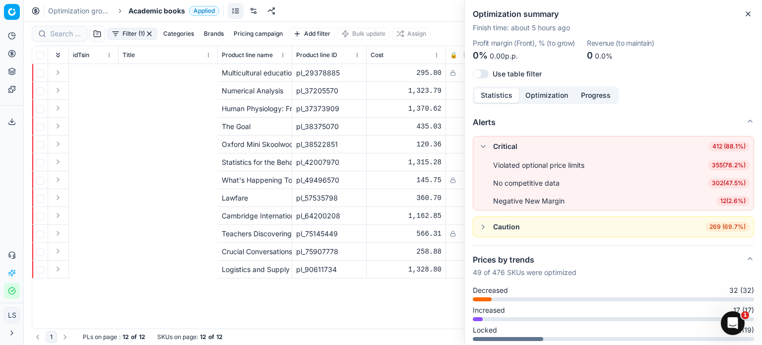
scroll to position [0, 334]
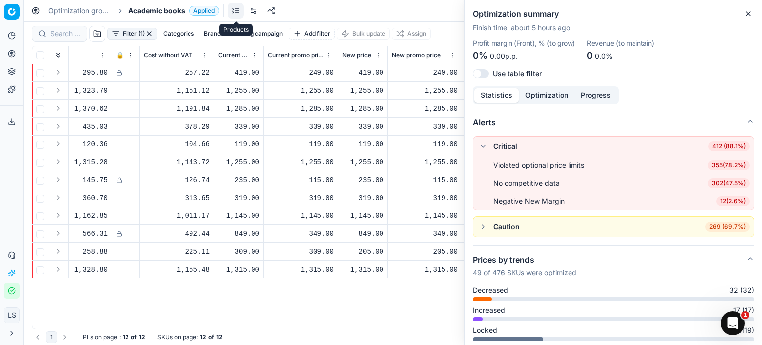
click at [239, 10] on link at bounding box center [236, 11] width 16 height 16
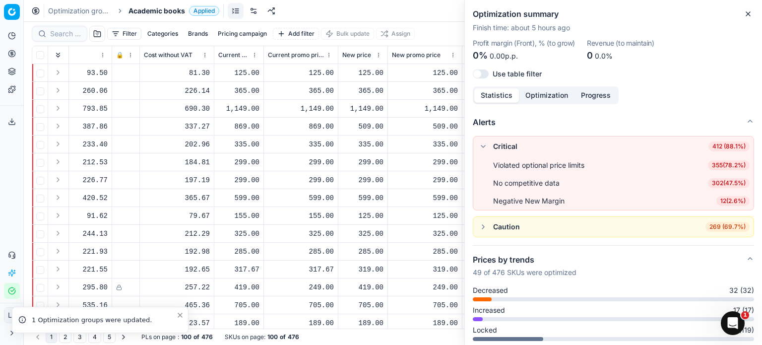
click at [19, 37] on button "Toggle Sidebar" at bounding box center [23, 172] width 8 height 345
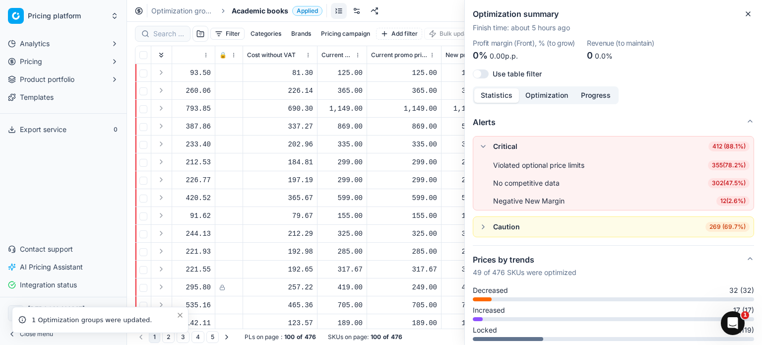
click at [42, 49] on button "Analytics" at bounding box center [63, 44] width 119 height 16
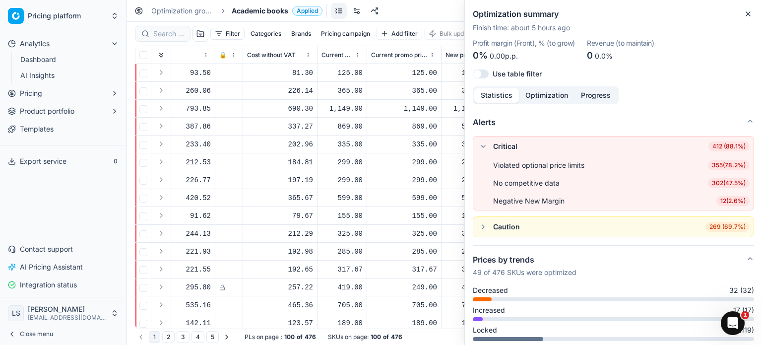
click at [49, 93] on button "Pricing" at bounding box center [63, 93] width 119 height 16
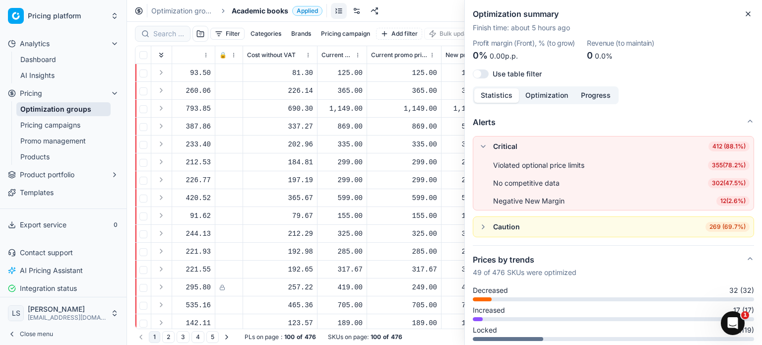
click at [64, 111] on link "Optimization groups" at bounding box center [63, 109] width 94 height 14
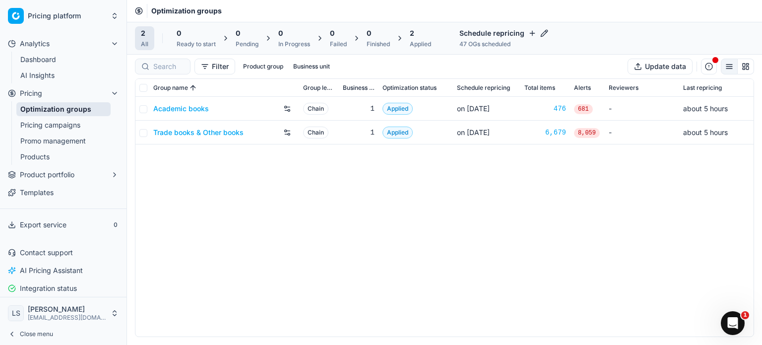
click at [189, 105] on link "Academic books" at bounding box center [181, 109] width 56 height 10
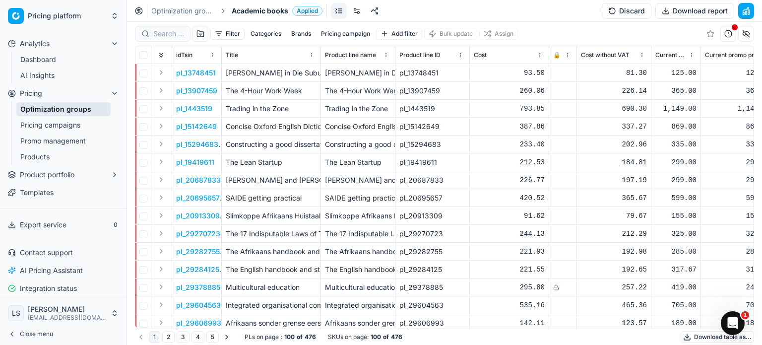
drag, startPoint x: 190, startPoint y: 321, endPoint x: 271, endPoint y: 324, distance: 80.4
click at [271, 324] on div "idTsin Title Product line name Product line ID Cost 🔒 Cost without VAT Current …" at bounding box center [444, 187] width 618 height 282
click at [45, 117] on ul "Optimization groups Pricing campaigns Promo management Products" at bounding box center [63, 132] width 105 height 63
click at [44, 126] on link "Pricing campaigns" at bounding box center [63, 125] width 94 height 14
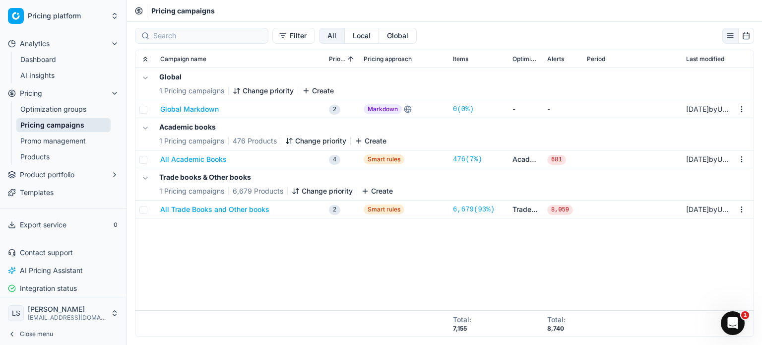
click at [61, 101] on ul "Optimization groups Pricing campaigns Promo management Products" at bounding box center [63, 132] width 105 height 63
click at [57, 105] on link "Optimization groups" at bounding box center [63, 109] width 94 height 14
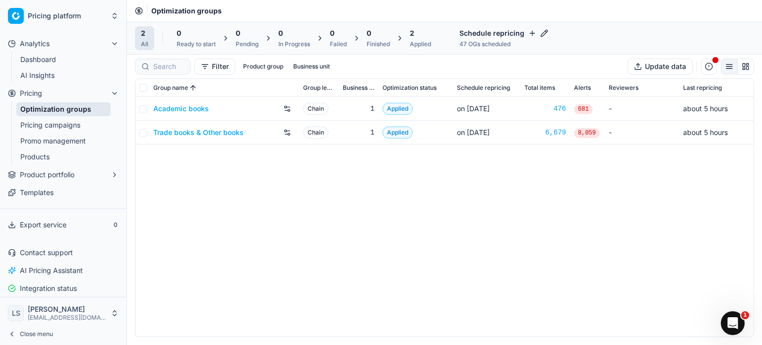
click at [190, 108] on link "Academic books" at bounding box center [181, 109] width 56 height 10
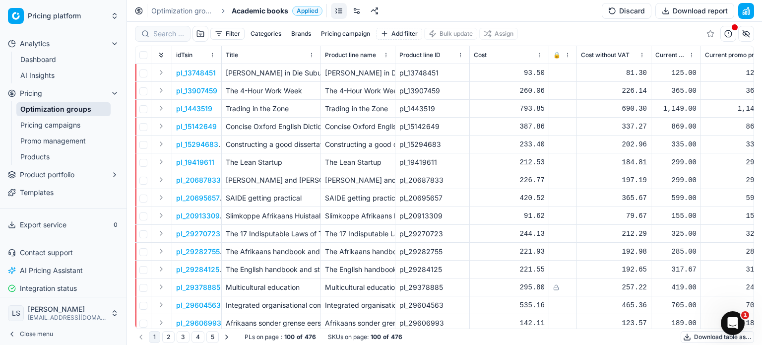
click at [347, 33] on button "Pricing campaign" at bounding box center [345, 34] width 57 height 12
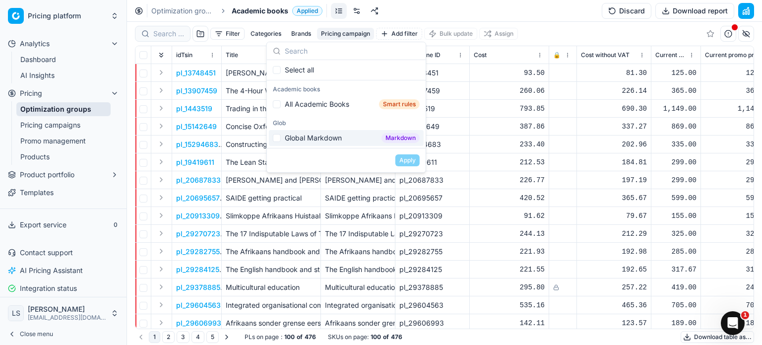
click at [511, 11] on div "Optimization groups Academic books Applied Discard Download report" at bounding box center [444, 11] width 635 height 22
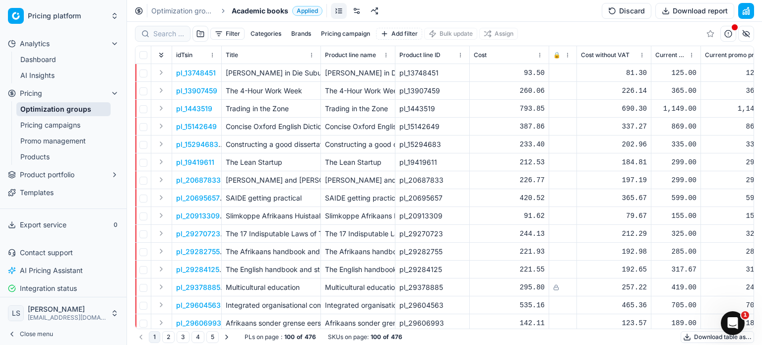
click at [72, 120] on link "Pricing campaigns" at bounding box center [63, 125] width 94 height 14
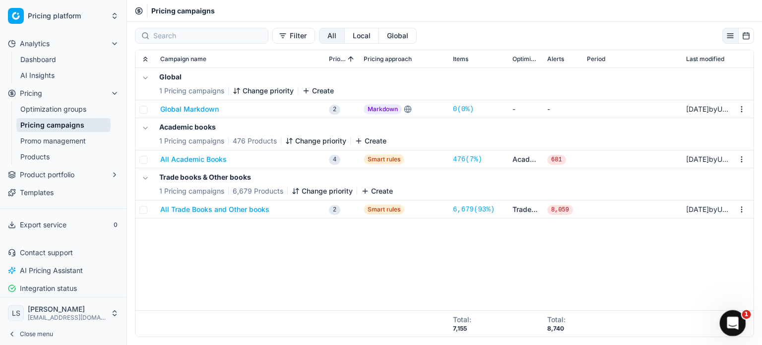
click at [733, 319] on icon "Open Intercom Messenger" at bounding box center [731, 321] width 16 height 16
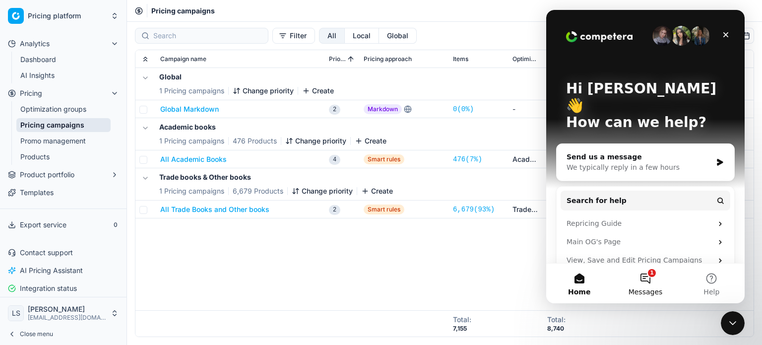
click at [655, 283] on button "1 Messages" at bounding box center [645, 283] width 66 height 40
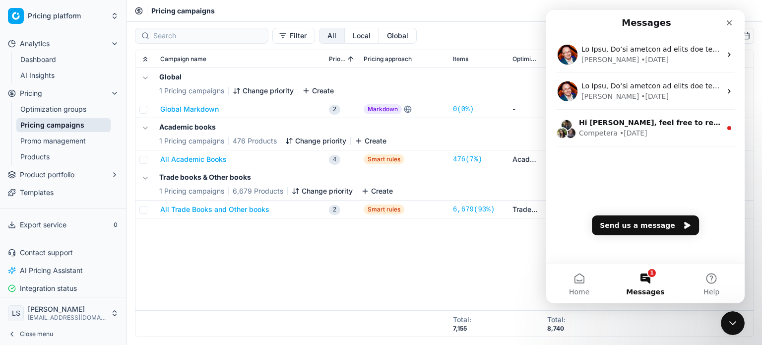
click at [197, 156] on button "All Academic Books" at bounding box center [193, 159] width 66 height 10
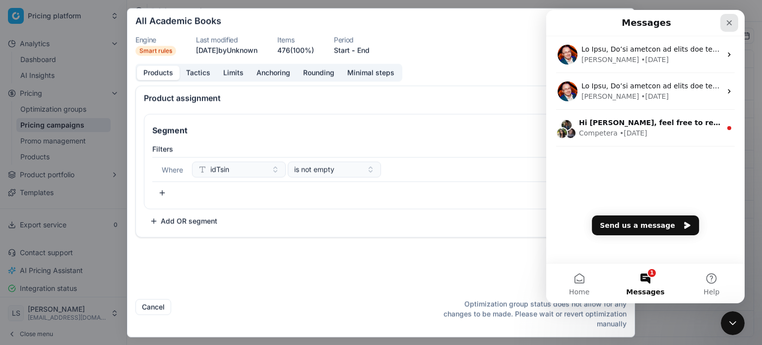
click at [728, 21] on icon "Close" at bounding box center [729, 23] width 8 height 8
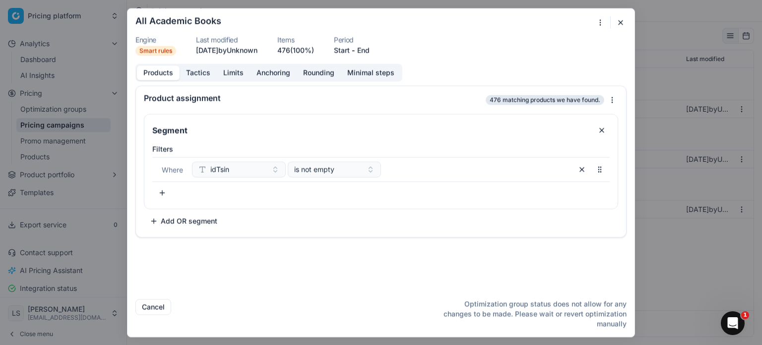
click at [196, 72] on button "Tactics" at bounding box center [198, 72] width 37 height 14
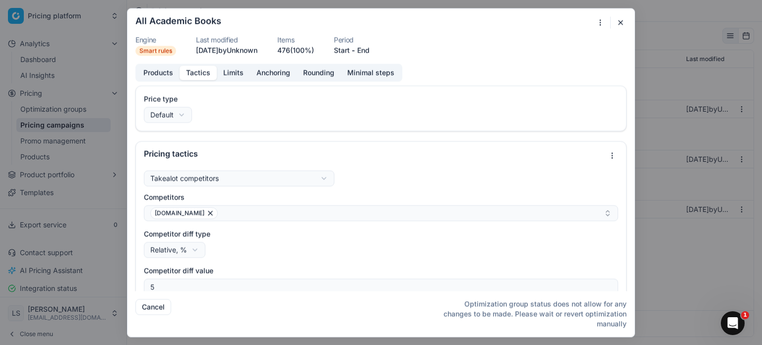
click at [244, 72] on button "Limits" at bounding box center [233, 72] width 33 height 14
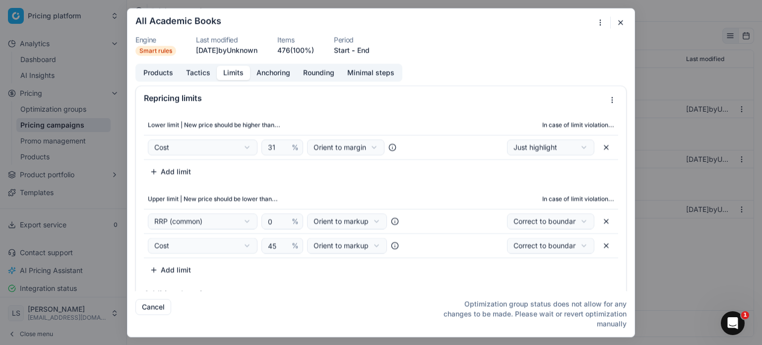
drag, startPoint x: 625, startPoint y: 18, endPoint x: 610, endPoint y: 21, distance: 15.3
click at [625, 18] on button "button" at bounding box center [620, 22] width 12 height 12
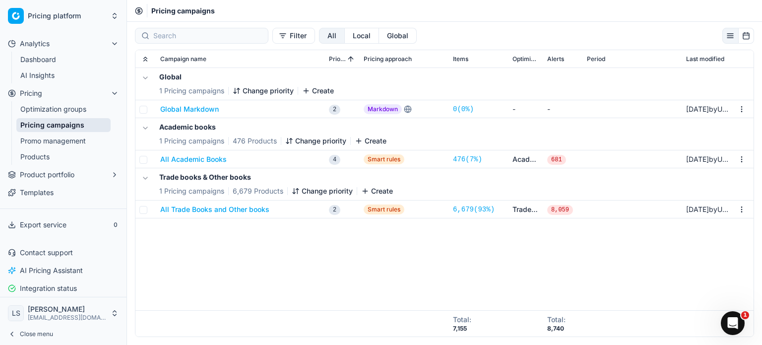
click at [192, 159] on button "All Academic Books" at bounding box center [193, 159] width 66 height 10
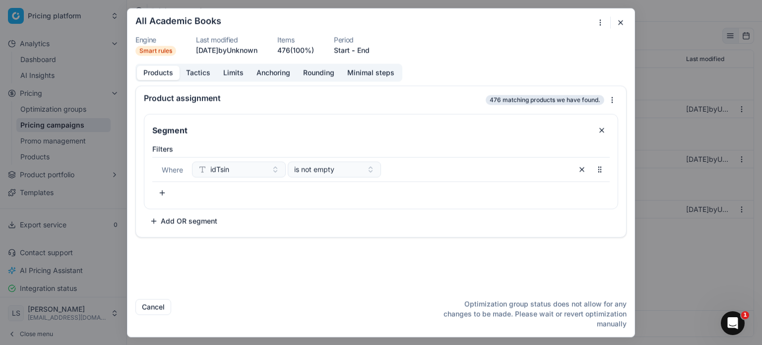
click at [155, 74] on button "Products" at bounding box center [158, 72] width 43 height 14
click at [67, 107] on div "We are saving PC settings. Please wait, it should take a few minutes All Academ…" at bounding box center [381, 172] width 762 height 345
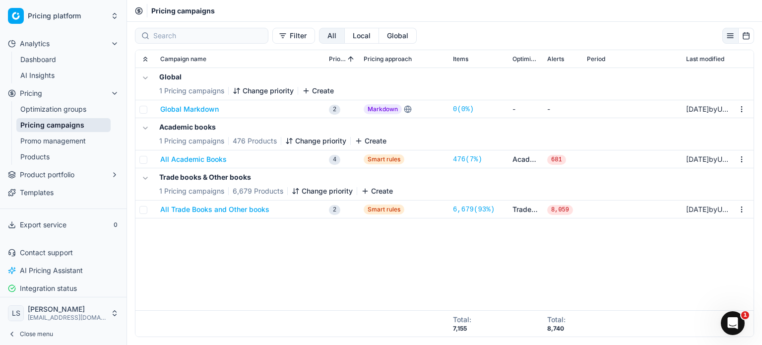
click at [81, 113] on link "Optimization groups" at bounding box center [63, 109] width 94 height 14
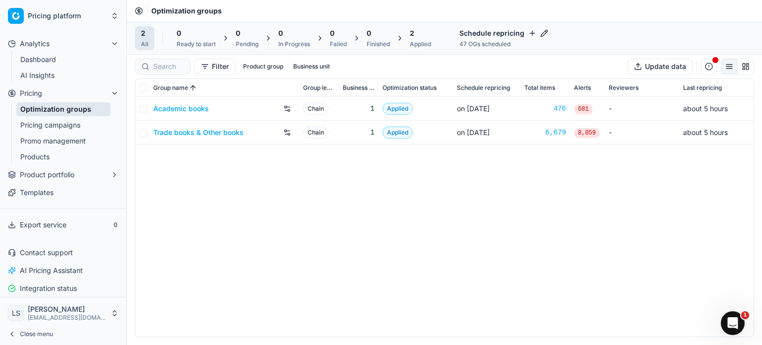
click at [180, 109] on link "Academic books" at bounding box center [181, 109] width 56 height 10
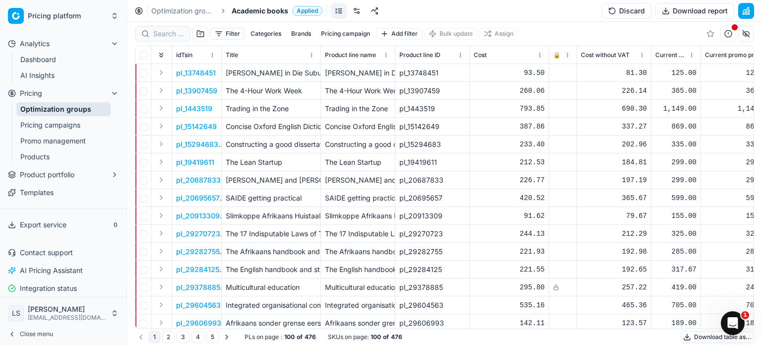
click at [197, 74] on p "pl_13748451" at bounding box center [196, 73] width 40 height 10
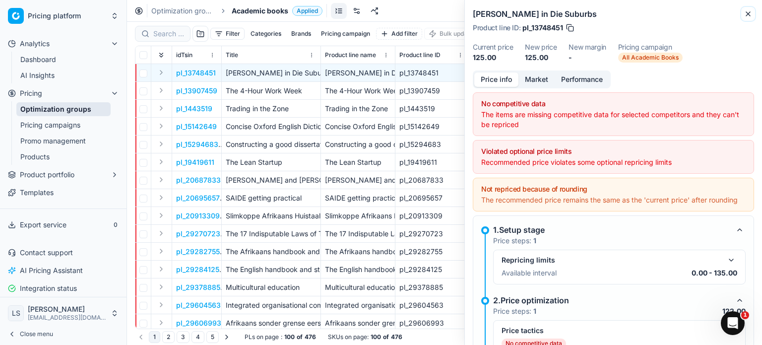
click at [747, 12] on icon "button" at bounding box center [748, 14] width 8 height 8
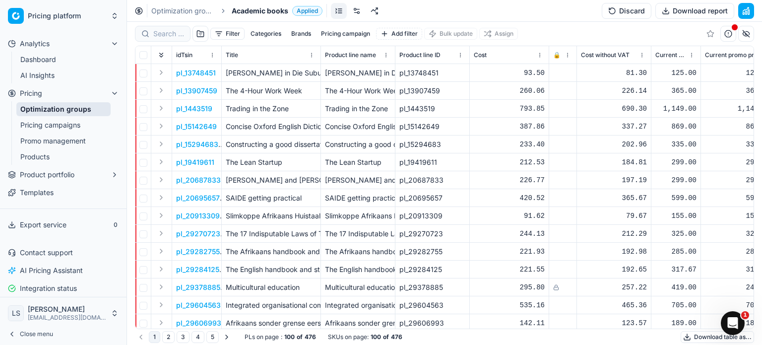
click at [323, 30] on button "Pricing campaign" at bounding box center [345, 34] width 57 height 12
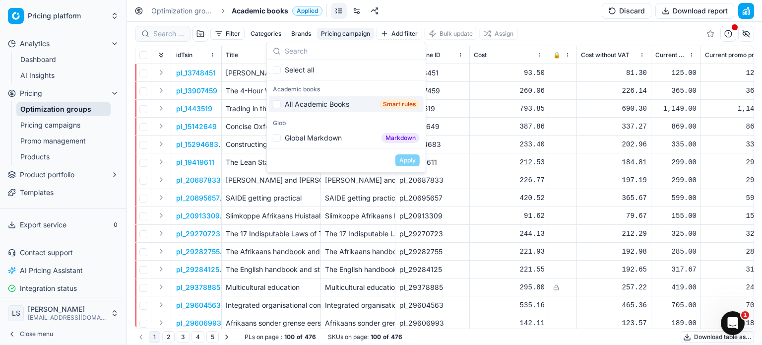
click at [327, 101] on div "All Academic Books" at bounding box center [317, 104] width 64 height 10
checkbox input "true"
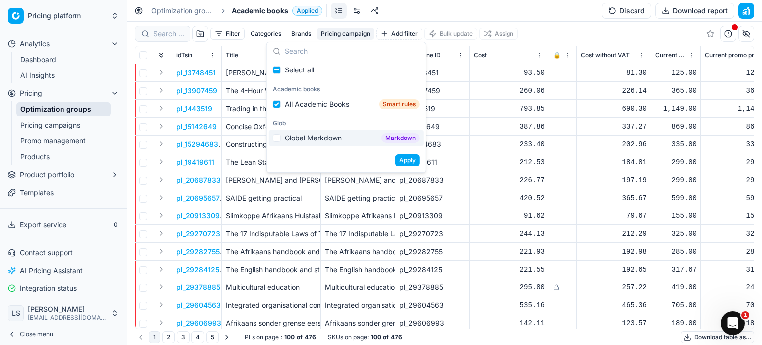
click at [403, 159] on button "Apply" at bounding box center [407, 160] width 24 height 12
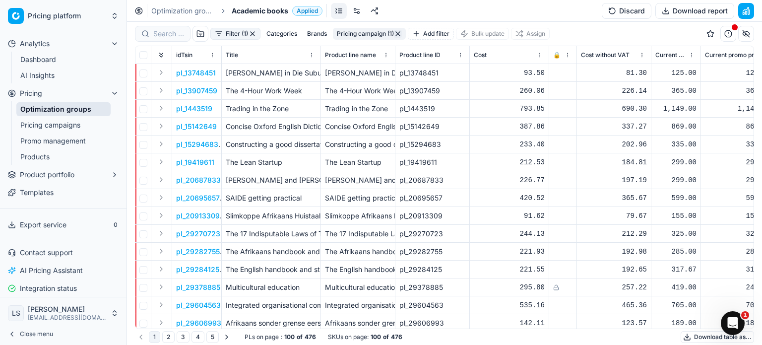
click at [210, 73] on p "pl_13748451" at bounding box center [196, 73] width 40 height 10
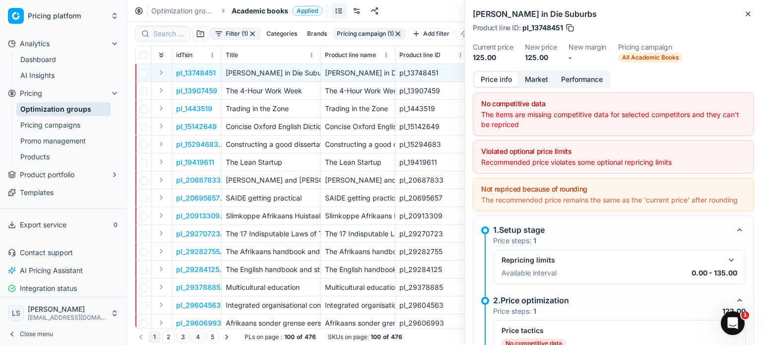
click at [372, 35] on button "Pricing campaign (1)" at bounding box center [369, 34] width 73 height 12
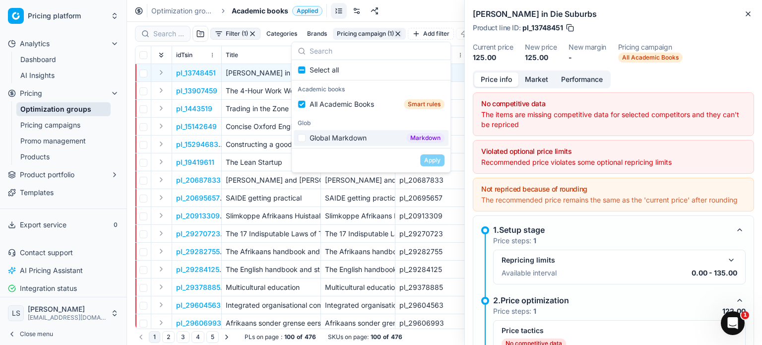
click at [212, 87] on p "pl_13907459" at bounding box center [196, 91] width 41 height 10
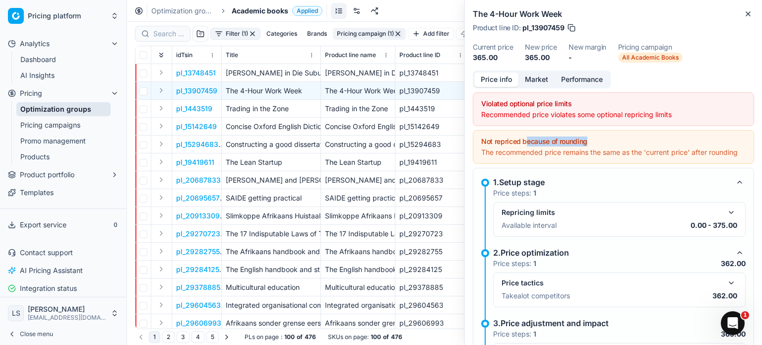
drag, startPoint x: 527, startPoint y: 143, endPoint x: 613, endPoint y: 145, distance: 85.8
click at [613, 145] on div "Not repriced because of rounding" at bounding box center [613, 141] width 264 height 10
click at [748, 13] on icon "button" at bounding box center [748, 14] width 4 height 4
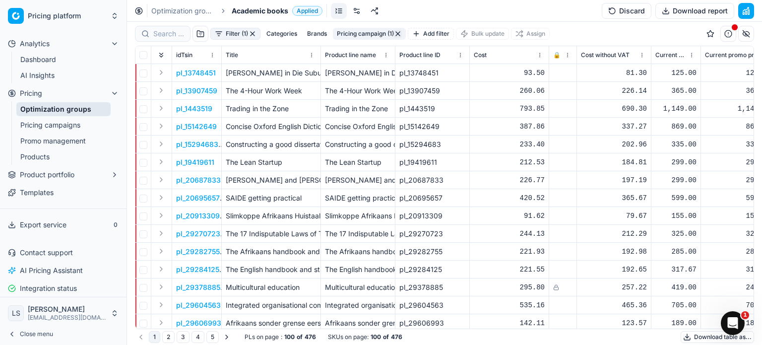
click at [79, 62] on link "Dashboard" at bounding box center [63, 60] width 94 height 14
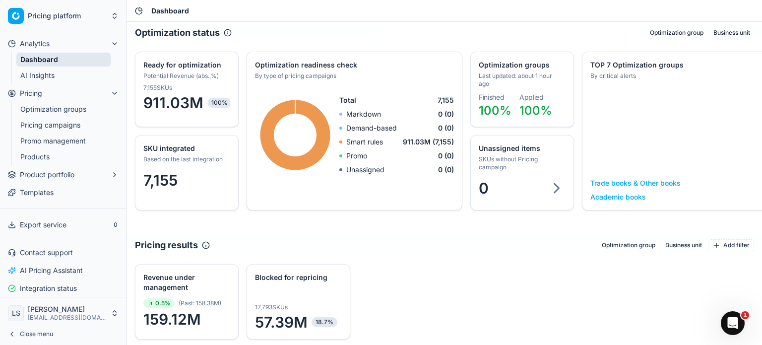
click at [678, 35] on button "Optimization group" at bounding box center [676, 33] width 61 height 12
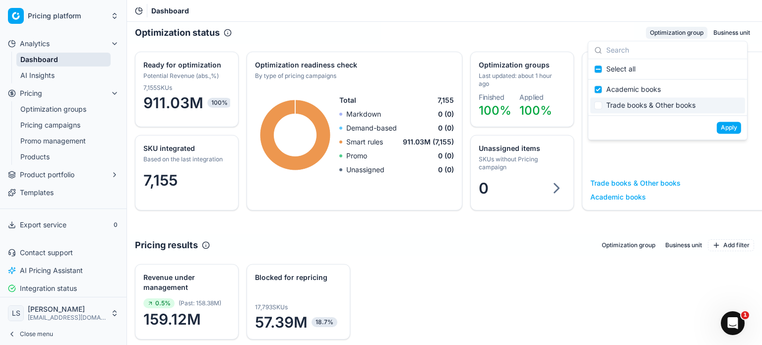
click at [732, 134] on div "Apply" at bounding box center [667, 127] width 159 height 24
click at [726, 128] on button "Apply" at bounding box center [729, 127] width 24 height 12
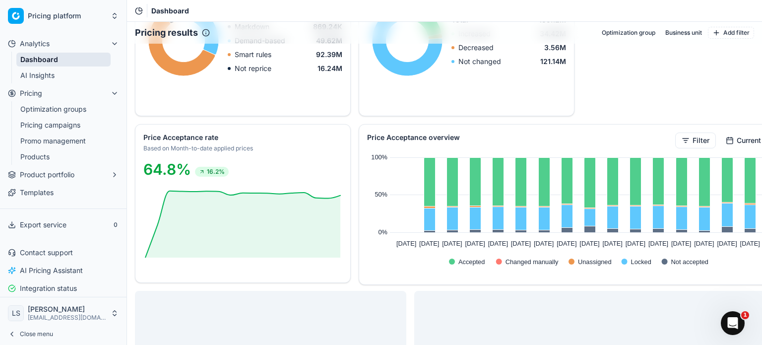
scroll to position [446, 0]
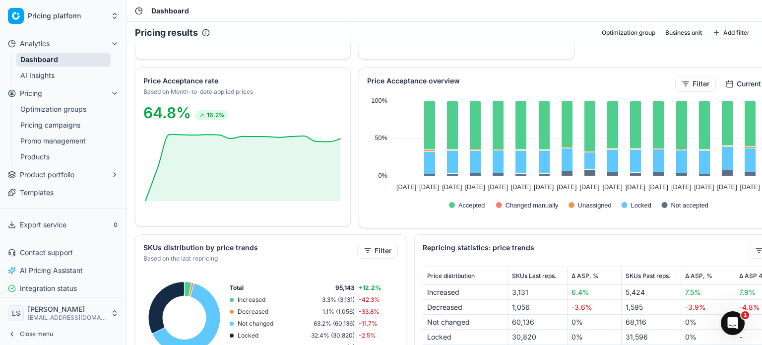
click at [686, 85] on button "Filter" at bounding box center [695, 84] width 41 height 16
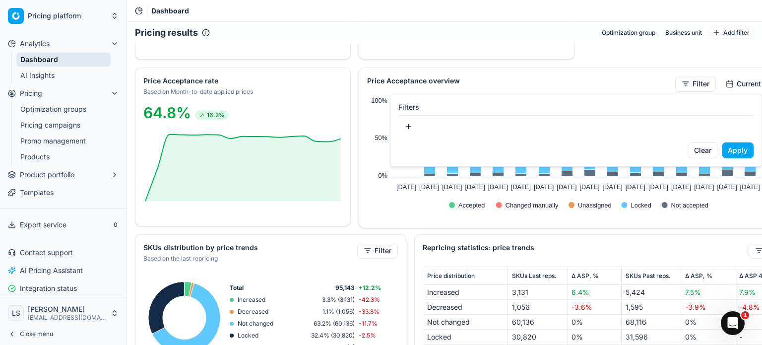
click at [410, 123] on button "button" at bounding box center [408, 127] width 20 height 16
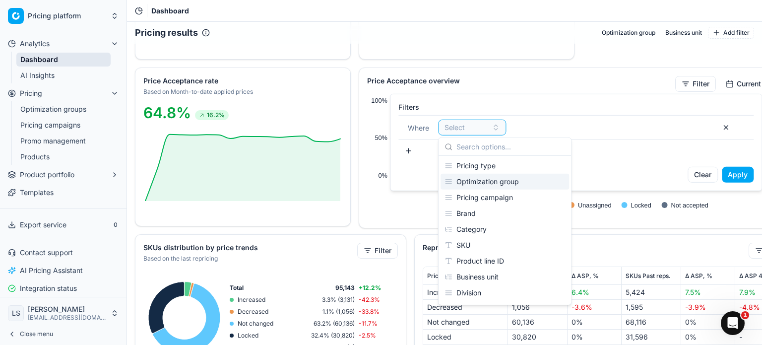
click at [481, 182] on div "Optimization group" at bounding box center [504, 182] width 128 height 16
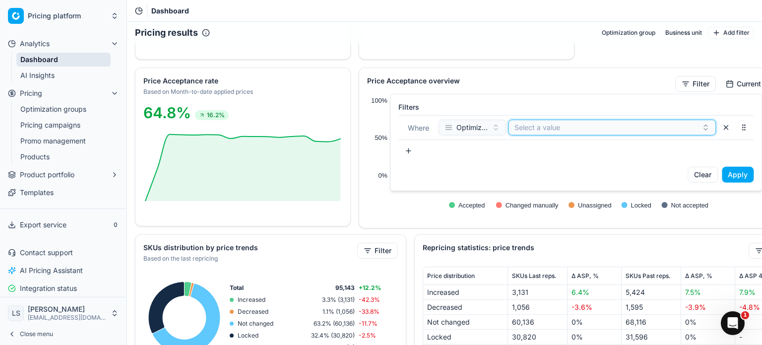
click at [571, 130] on button "Select a value" at bounding box center [612, 128] width 208 height 16
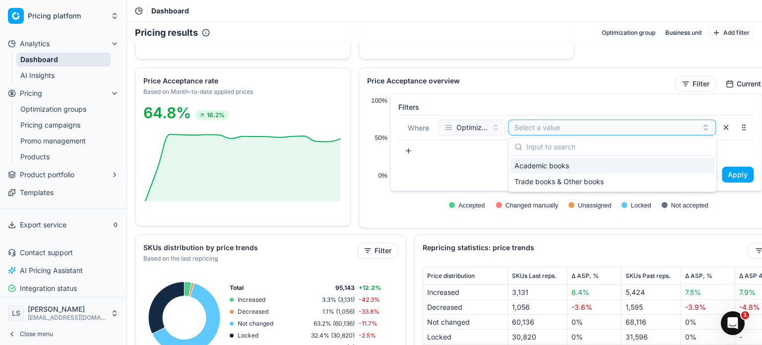
click at [564, 165] on span "Academic books" at bounding box center [541, 166] width 55 height 10
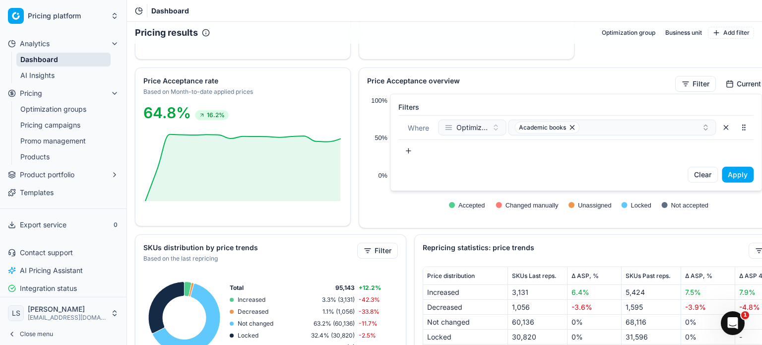
click at [743, 175] on button "Apply" at bounding box center [737, 175] width 32 height 16
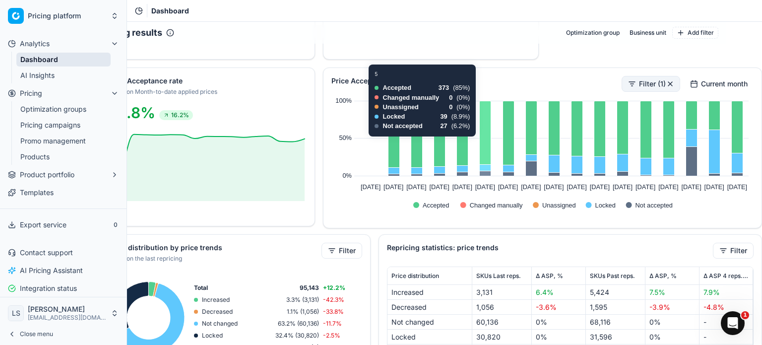
scroll to position [446, 43]
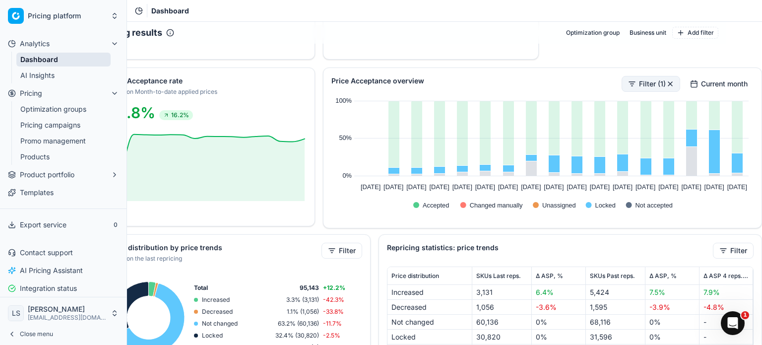
click at [597, 207] on text "Locked" at bounding box center [605, 204] width 20 height 7
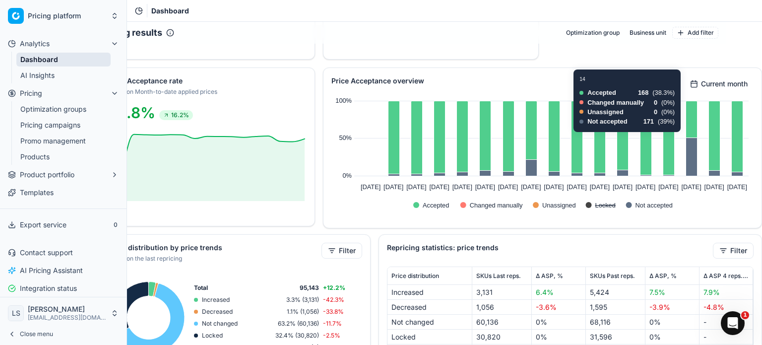
click at [587, 207] on rect at bounding box center [542, 204] width 269 height 15
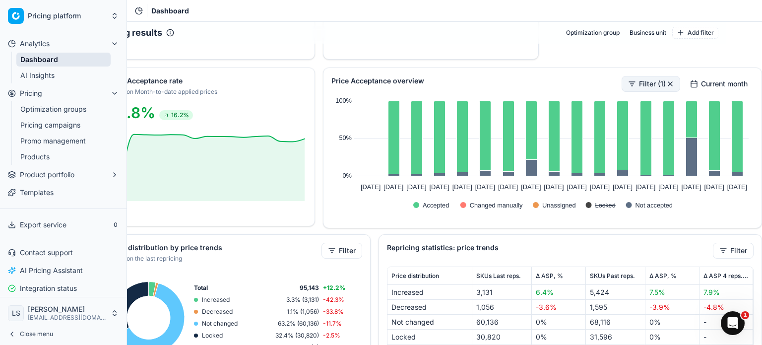
click at [596, 205] on text "Locked" at bounding box center [605, 204] width 20 height 7
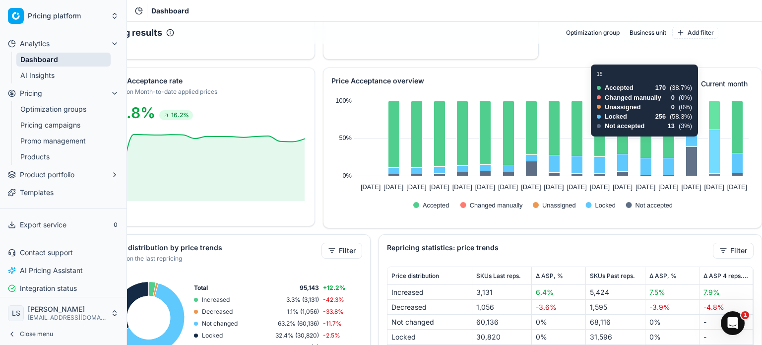
click at [710, 146] on icon at bounding box center [714, 152] width 11 height 44
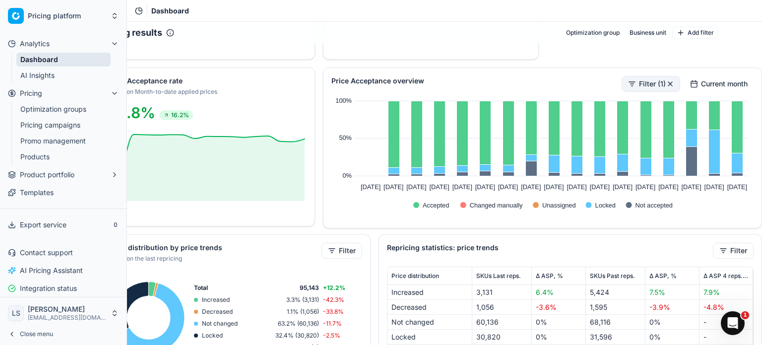
click at [72, 110] on link "Optimization groups" at bounding box center [63, 109] width 94 height 14
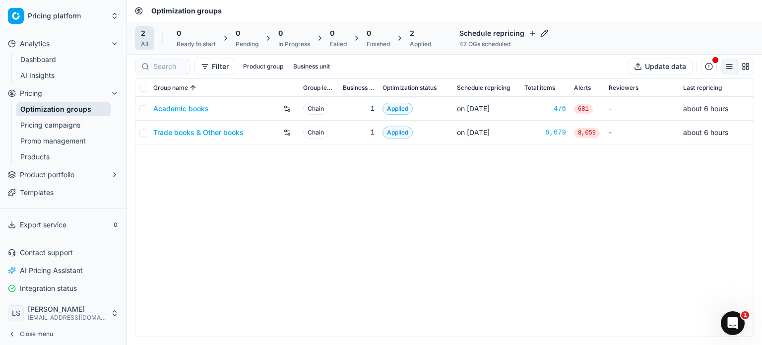
click at [78, 129] on link "Pricing campaigns" at bounding box center [63, 125] width 94 height 14
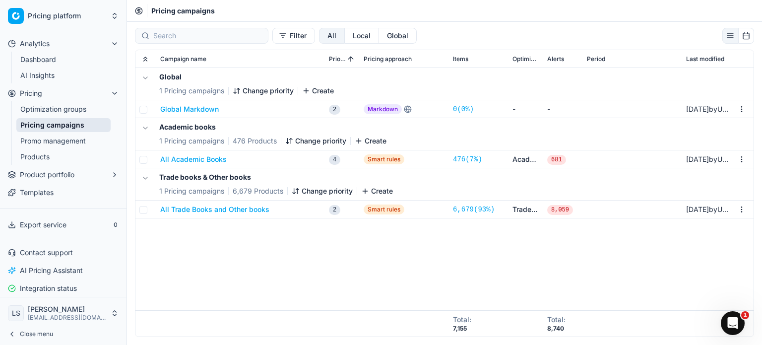
click at [73, 159] on link "Products" at bounding box center [63, 157] width 94 height 14
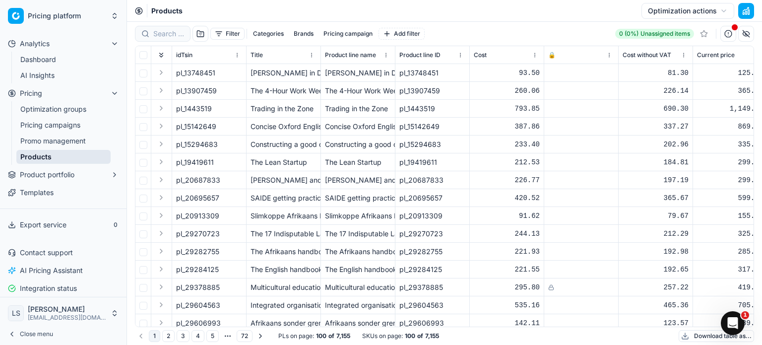
click at [611, 56] on html "Pricing platform Analytics Dashboard AI Insights Pricing Optimization groups Pr…" at bounding box center [381, 172] width 762 height 345
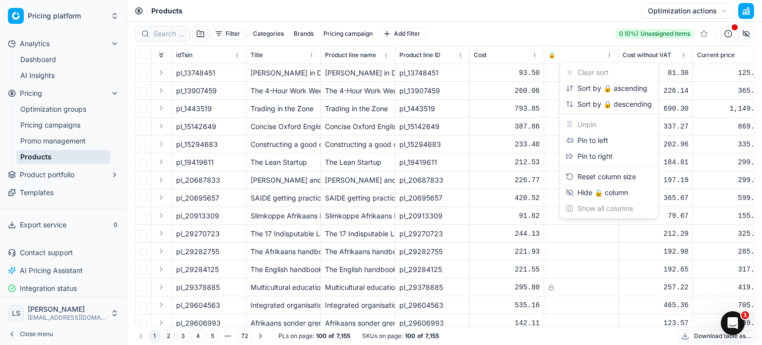
click at [52, 113] on html "Pricing platform Analytics Dashboard AI Insights Pricing Optimization groups Pr…" at bounding box center [381, 172] width 762 height 345
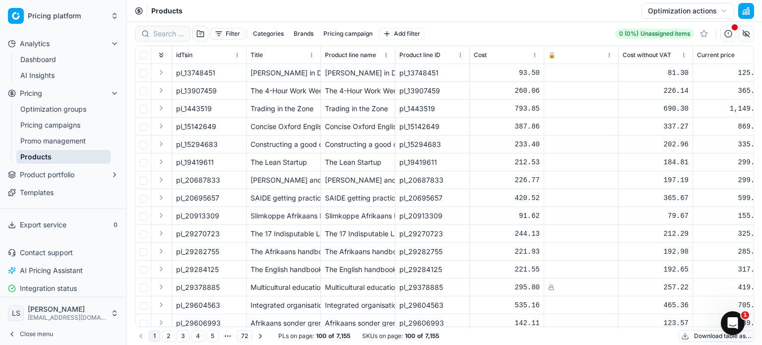
click at [68, 112] on link "Optimization groups" at bounding box center [63, 109] width 94 height 14
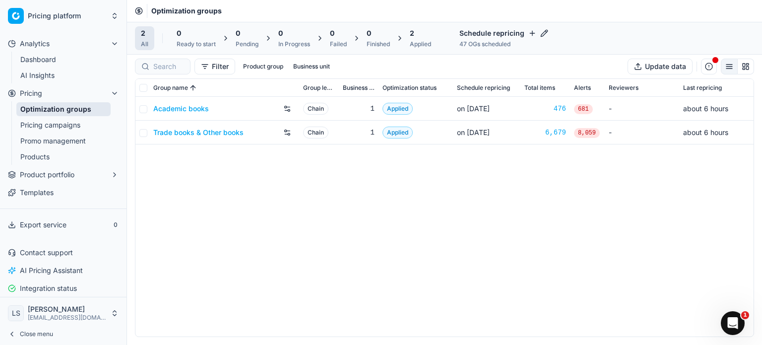
click at [185, 110] on link "Academic books" at bounding box center [181, 109] width 56 height 10
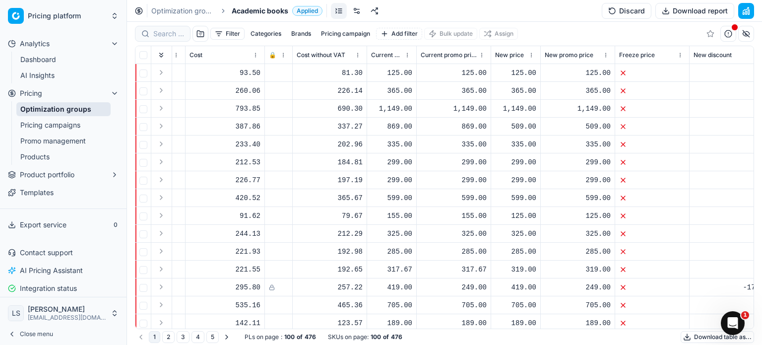
scroll to position [0, 288]
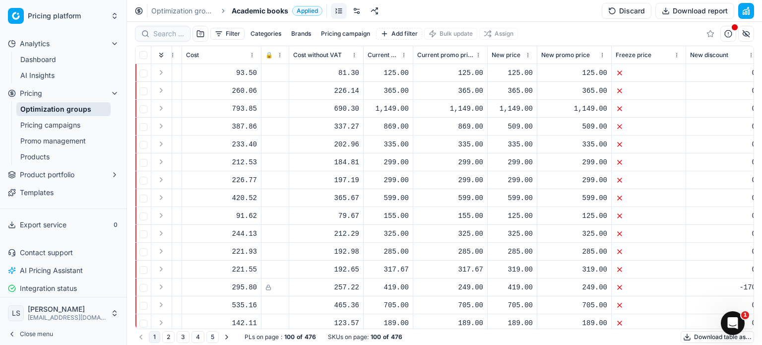
click at [277, 56] on html "Pricing platform Analytics Dashboard AI Insights Pricing Optimization groups Pr…" at bounding box center [381, 172] width 762 height 345
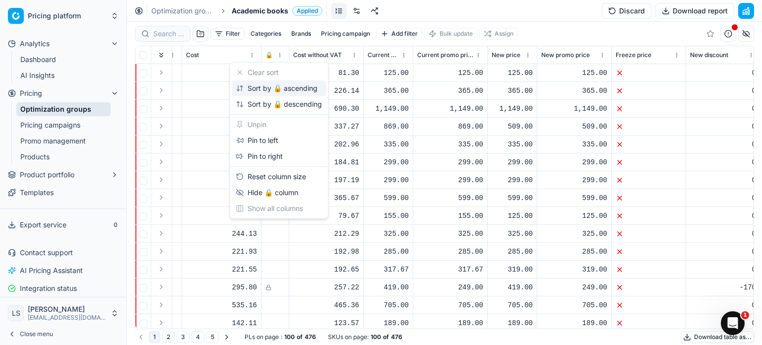
click at [268, 91] on div "Sort by 🔒 ascending" at bounding box center [277, 88] width 82 height 10
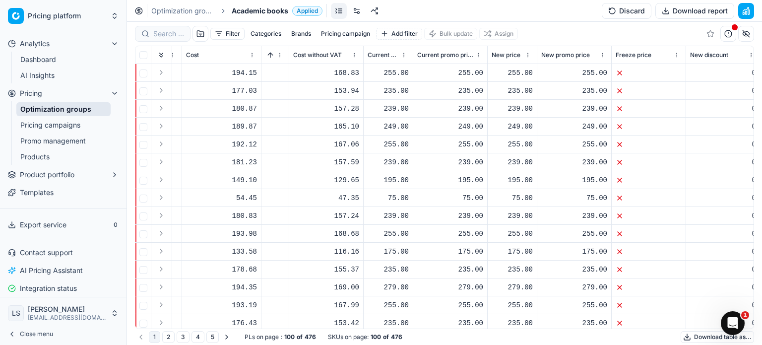
click at [268, 54] on button "Sorted by 🔒 ascending" at bounding box center [270, 55] width 10 height 10
click at [69, 140] on link "Promo management" at bounding box center [63, 141] width 94 height 14
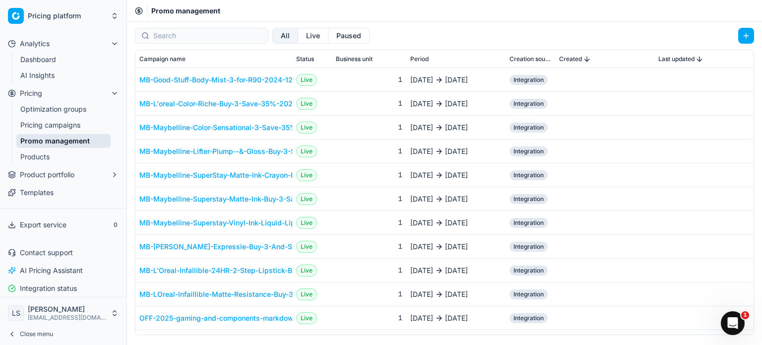
scroll to position [645, 0]
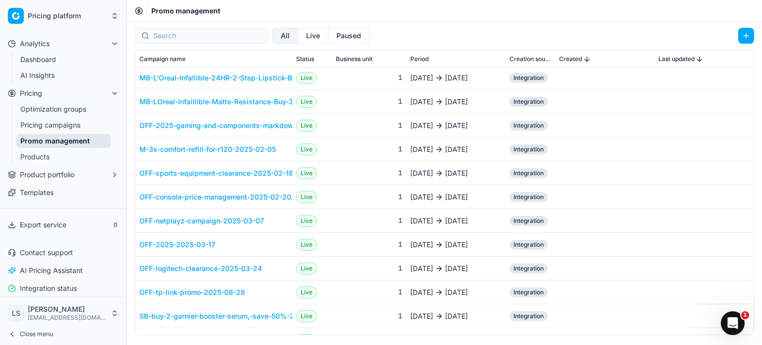
click at [63, 124] on link "Pricing campaigns" at bounding box center [63, 125] width 94 height 14
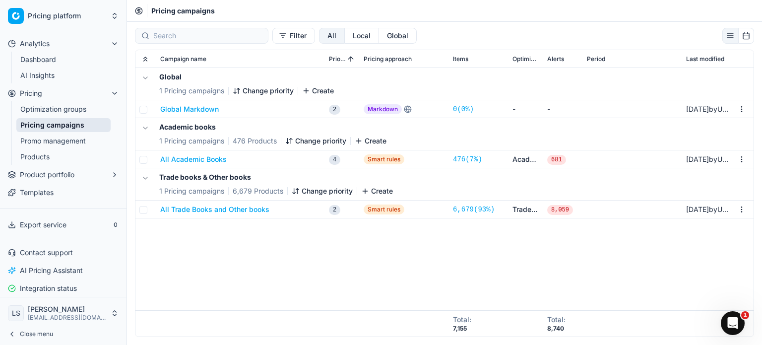
click at [214, 160] on button "All Academic Books" at bounding box center [193, 159] width 66 height 10
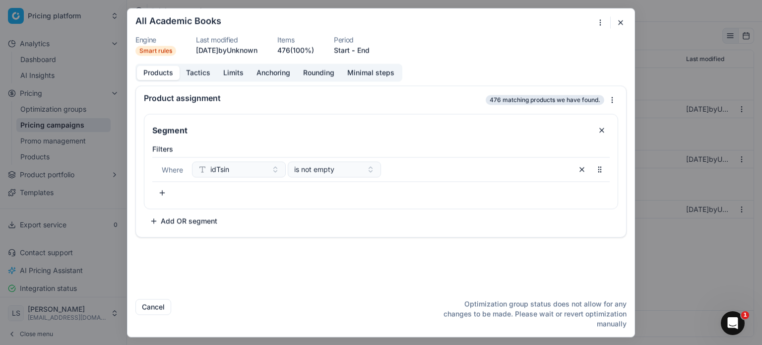
click at [612, 98] on div "We are saving PC settings. Please wait, it should take a few minutes All Academ…" at bounding box center [381, 172] width 762 height 345
click at [489, 97] on div "We are saving PC settings. Please wait, it should take a few minutes All Academ…" at bounding box center [381, 172] width 762 height 345
click at [502, 98] on span "476 matching products we have found." at bounding box center [544, 100] width 119 height 10
click at [242, 74] on button "Limits" at bounding box center [233, 72] width 33 height 14
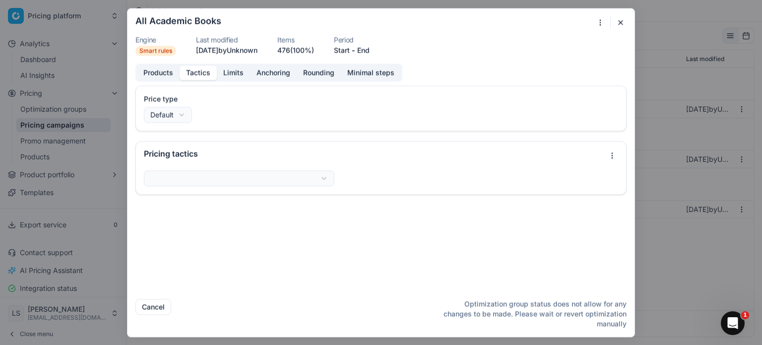
click at [203, 77] on button "Tactics" at bounding box center [198, 72] width 37 height 14
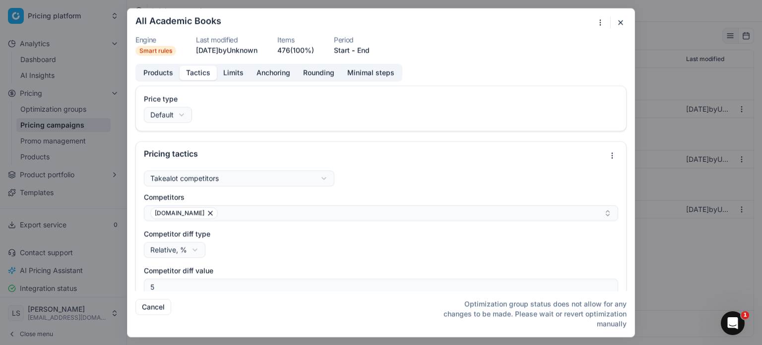
click at [276, 77] on button "Anchoring" at bounding box center [273, 72] width 47 height 14
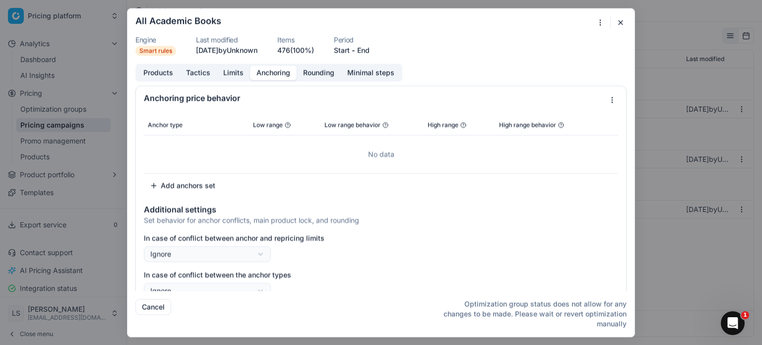
click at [341, 78] on button "Minimal steps" at bounding box center [371, 72] width 60 height 14
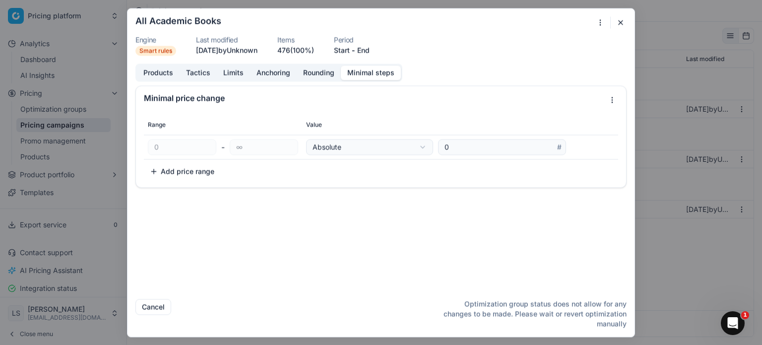
click at [379, 73] on button "Minimal steps" at bounding box center [371, 72] width 60 height 14
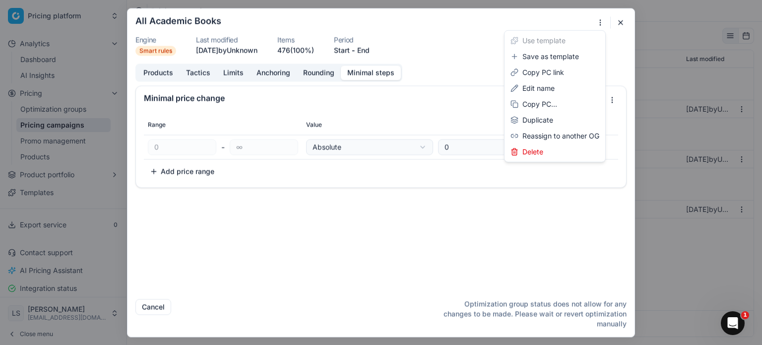
click at [601, 21] on div "We are saving PC settings. Please wait, it should take a few minutes All Academ…" at bounding box center [381, 172] width 762 height 345
click at [620, 22] on div "We are saving PC settings. Please wait, it should take a few minutes All Academ…" at bounding box center [381, 172] width 762 height 345
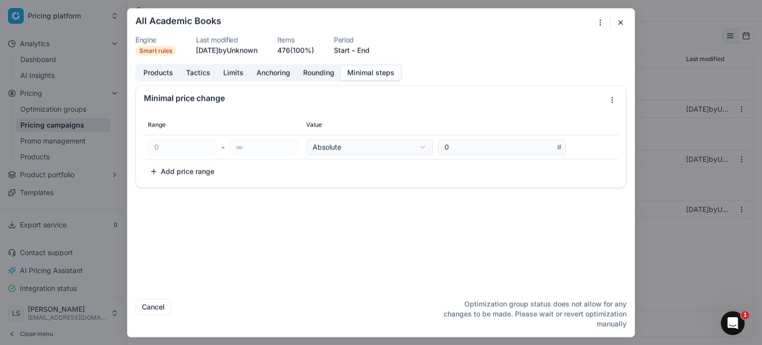
click at [620, 24] on button "button" at bounding box center [620, 22] width 12 height 12
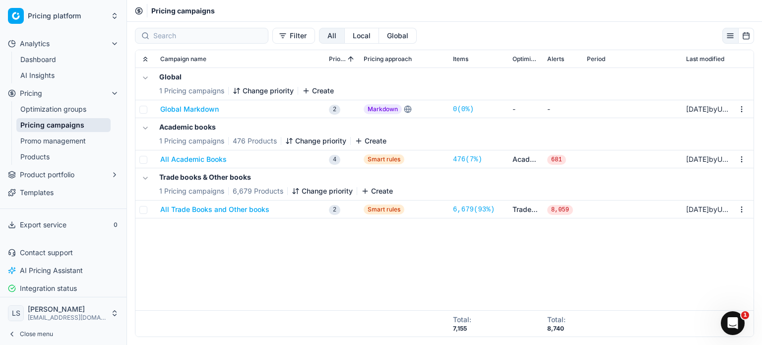
click at [76, 107] on link "Optimization groups" at bounding box center [63, 109] width 94 height 14
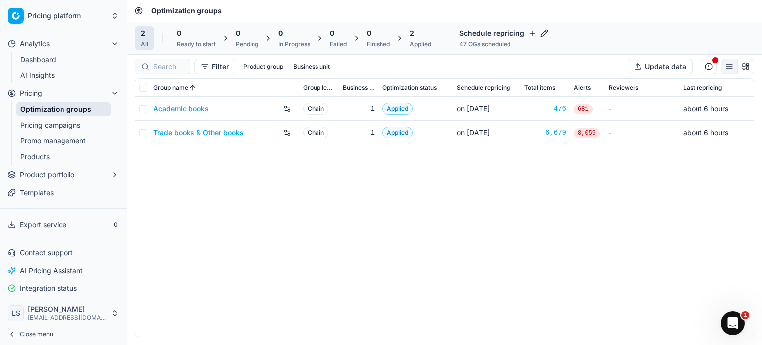
click at [173, 109] on link "Academic books" at bounding box center [181, 109] width 56 height 10
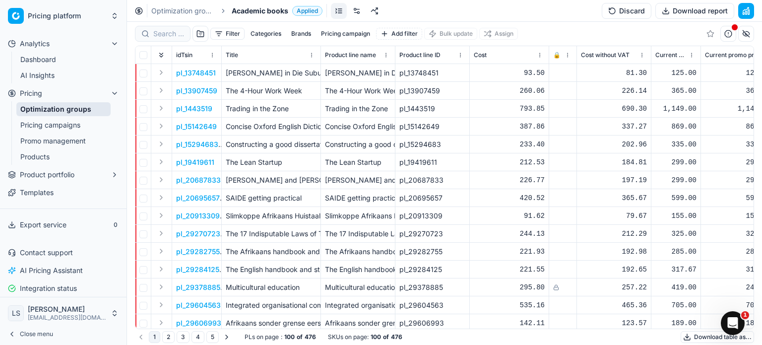
click at [56, 124] on link "Pricing campaigns" at bounding box center [63, 125] width 94 height 14
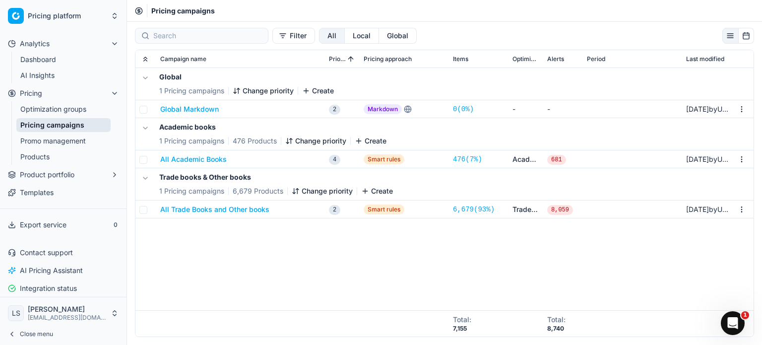
click at [59, 139] on link "Promo management" at bounding box center [63, 141] width 94 height 14
click at [38, 157] on link "Products" at bounding box center [63, 157] width 94 height 14
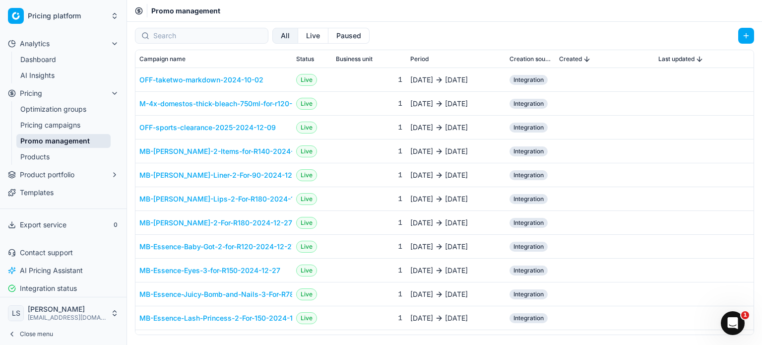
click at [54, 176] on span "Product portfolio" at bounding box center [47, 175] width 55 height 10
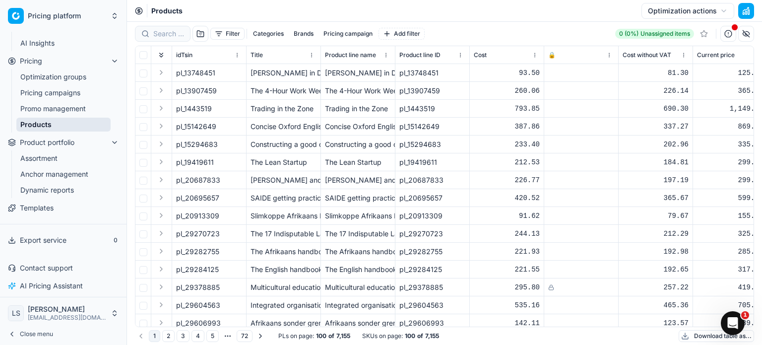
scroll to position [50, 0]
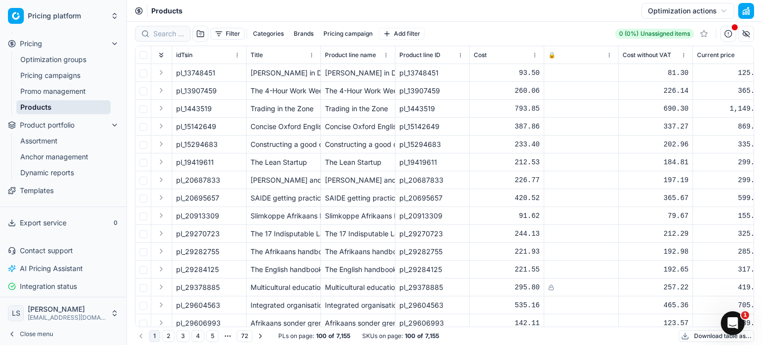
click at [64, 165] on ul "Assortment Anchor management Dynamic reports" at bounding box center [63, 157] width 105 height 48
click at [65, 178] on link "Dynamic reports" at bounding box center [63, 173] width 94 height 14
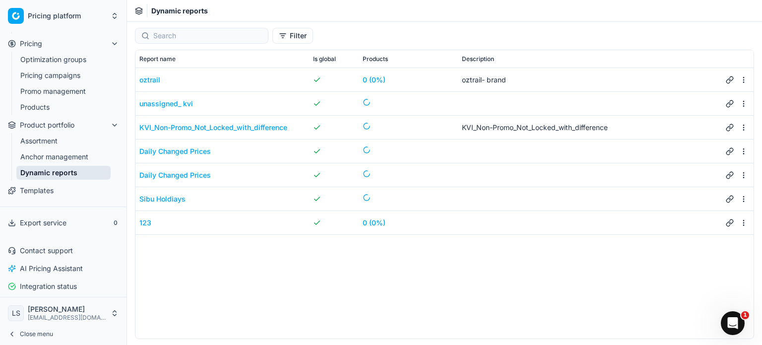
click at [76, 154] on link "Anchor management" at bounding box center [63, 157] width 94 height 14
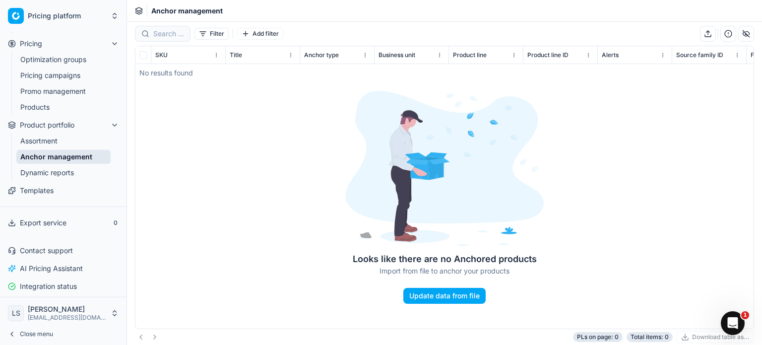
click at [61, 186] on link "Templates" at bounding box center [63, 190] width 119 height 16
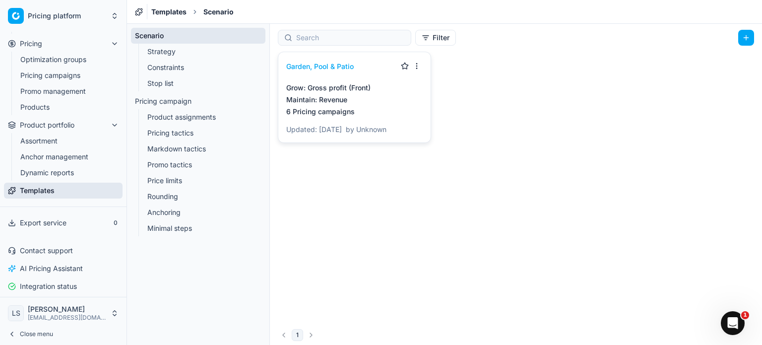
click at [189, 88] on link "Stop list" at bounding box center [198, 83] width 110 height 14
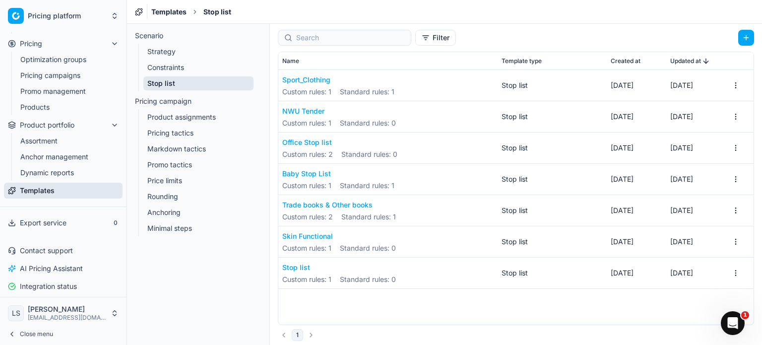
click at [303, 113] on button "NWU Tender" at bounding box center [339, 111] width 114 height 10
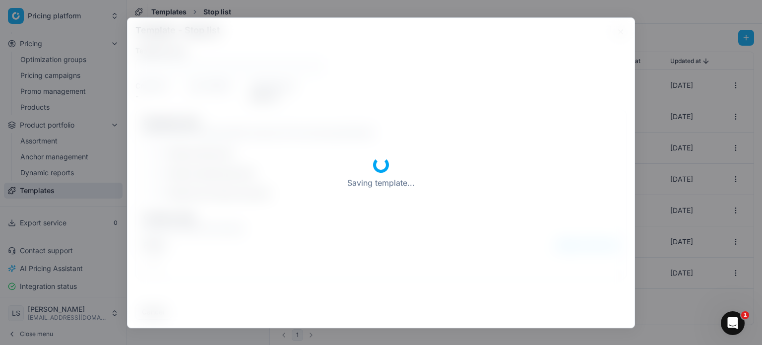
type input "NWU Tender"
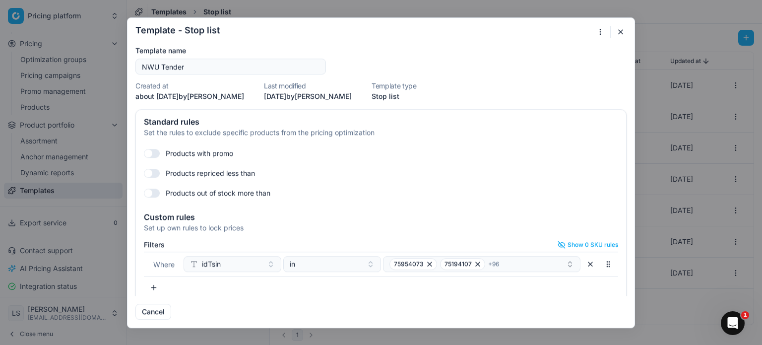
drag, startPoint x: 623, startPoint y: 33, endPoint x: 602, endPoint y: 47, distance: 25.2
click at [623, 33] on button "button" at bounding box center [620, 32] width 12 height 12
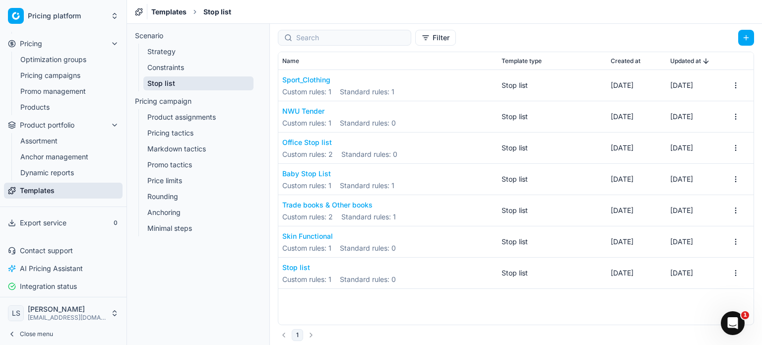
click at [296, 269] on button "Stop list" at bounding box center [339, 267] width 114 height 10
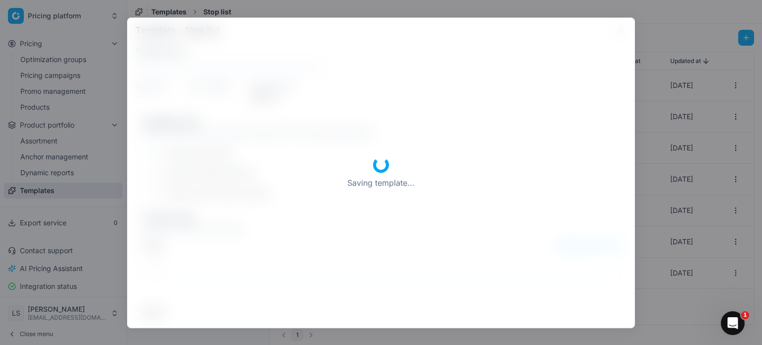
type input "Stop list"
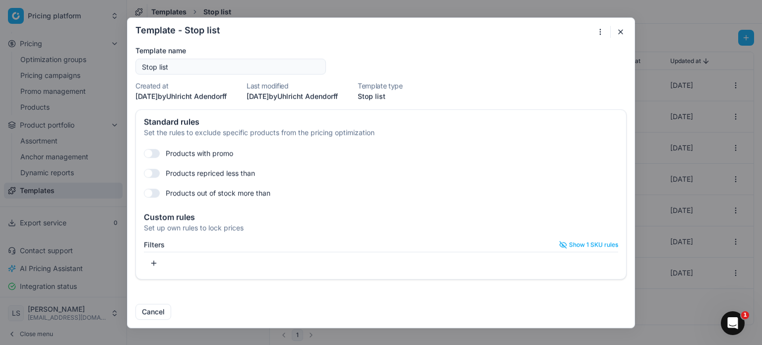
click at [622, 36] on button "button" at bounding box center [620, 32] width 12 height 12
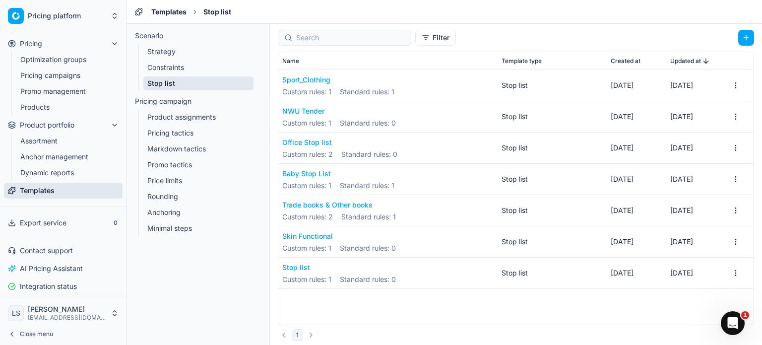
click at [310, 238] on button "Skin Functional" at bounding box center [339, 236] width 114 height 10
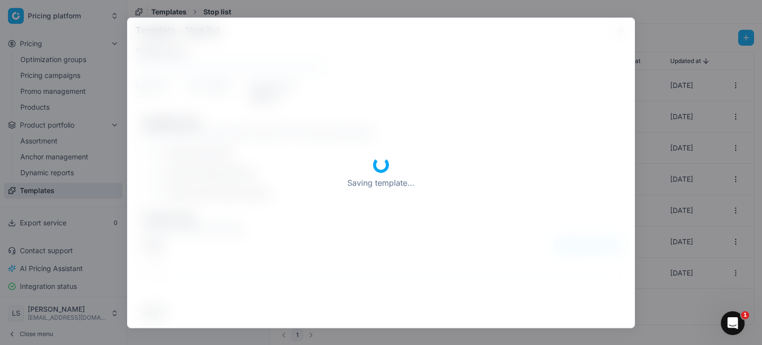
type input "Skin Functional"
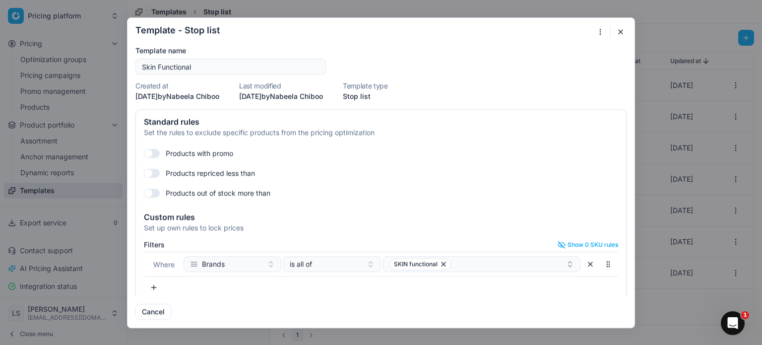
click at [614, 30] on div at bounding box center [604, 32] width 20 height 12
click at [621, 31] on button "button" at bounding box center [620, 32] width 12 height 12
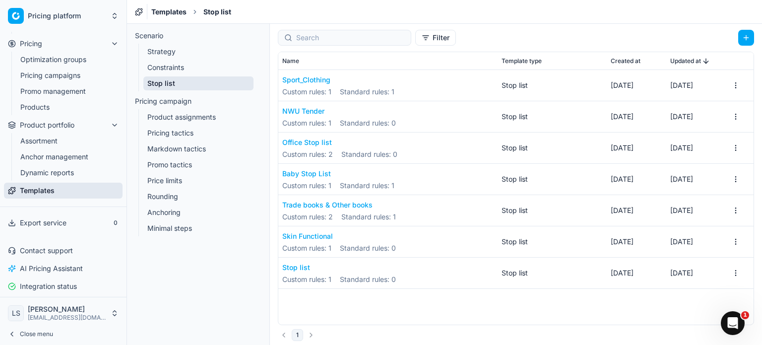
click at [323, 113] on button "NWU Tender" at bounding box center [339, 111] width 114 height 10
